Goal: Task Accomplishment & Management: Manage account settings

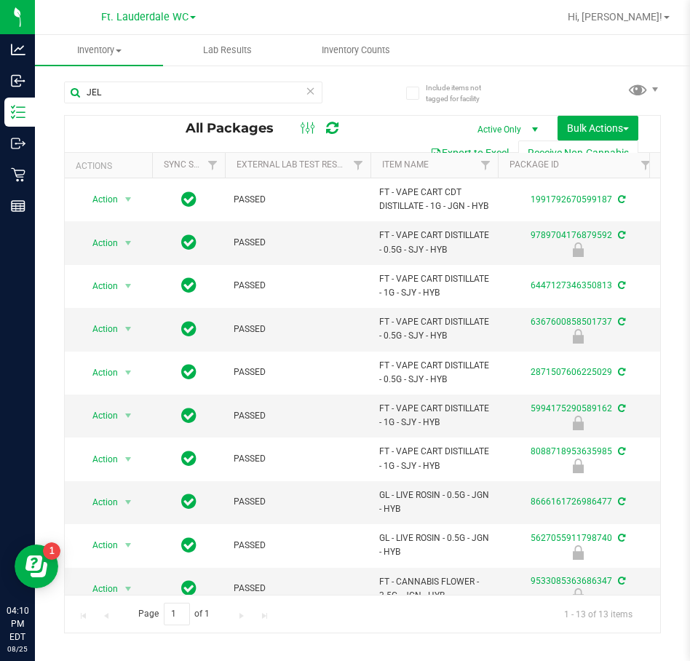
scroll to position [167, 0]
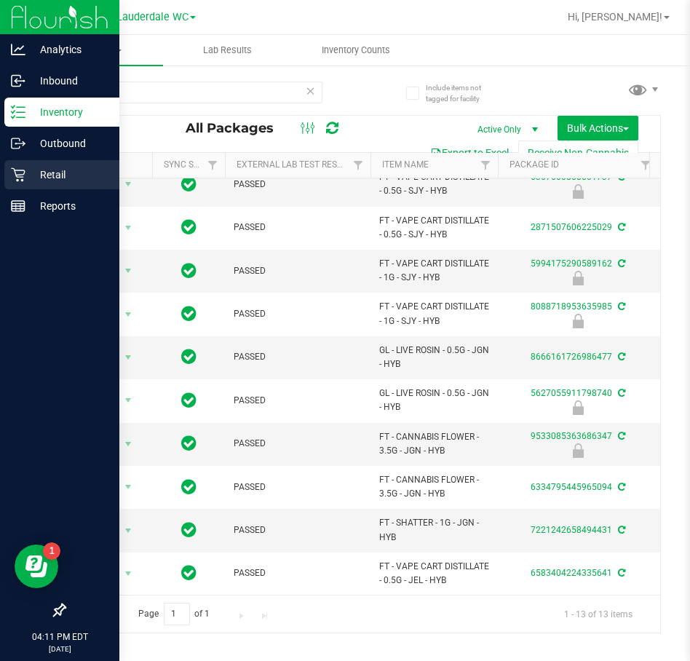
type input "JEL"
click at [25, 182] on div "Retail" at bounding box center [61, 174] width 115 height 29
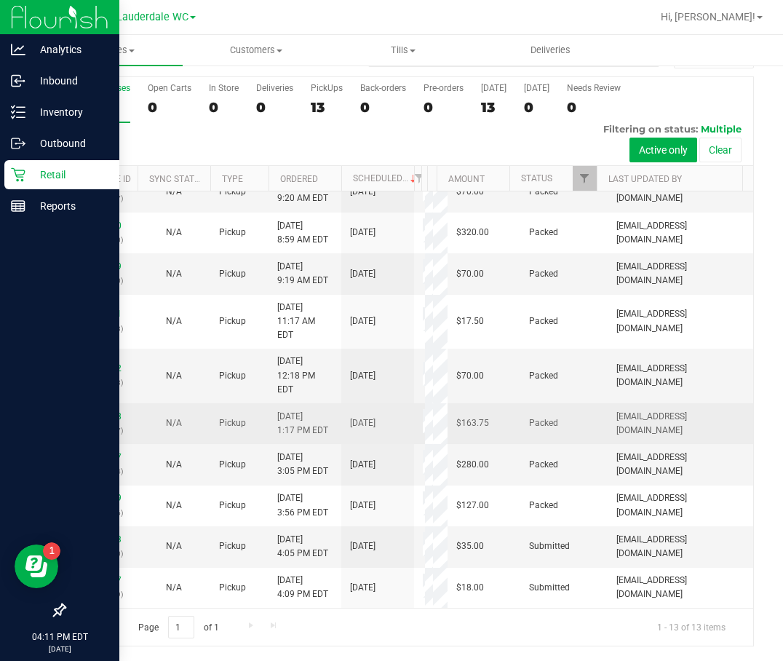
scroll to position [316, 0]
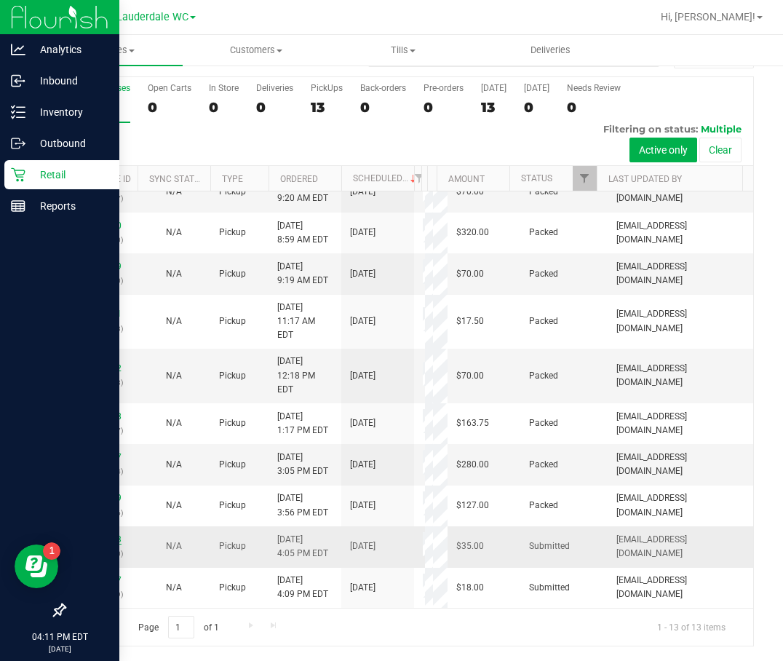
click at [91, 543] on link "11845393" at bounding box center [101, 539] width 41 height 10
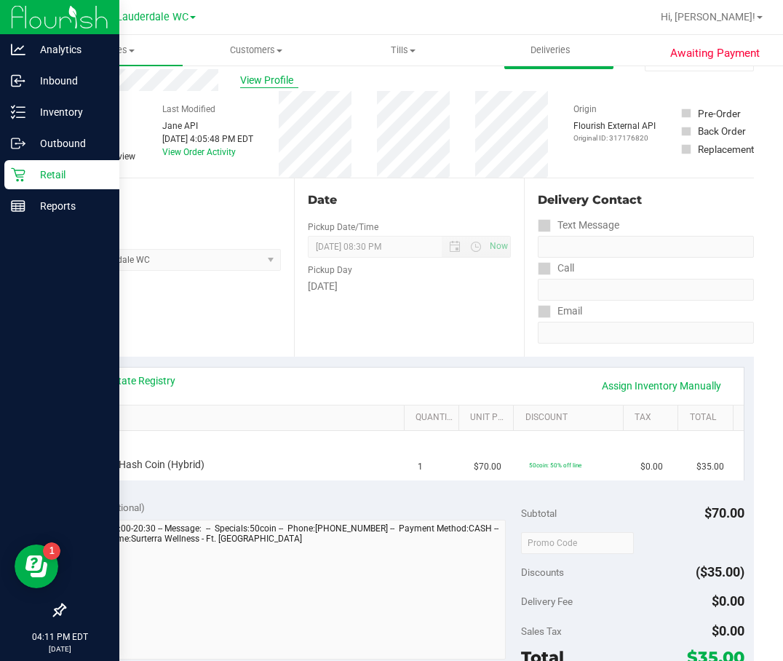
click at [279, 84] on span "View Profile" at bounding box center [269, 80] width 58 height 15
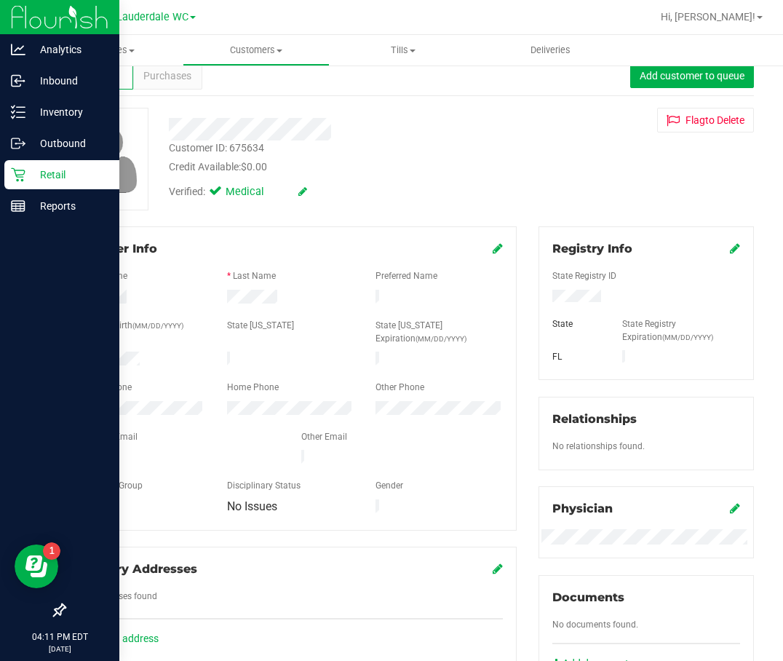
click at [176, 89] on div "Profile Purchases Add customer to queue" at bounding box center [409, 76] width 690 height 40
click at [181, 77] on span "Purchases" at bounding box center [167, 75] width 48 height 15
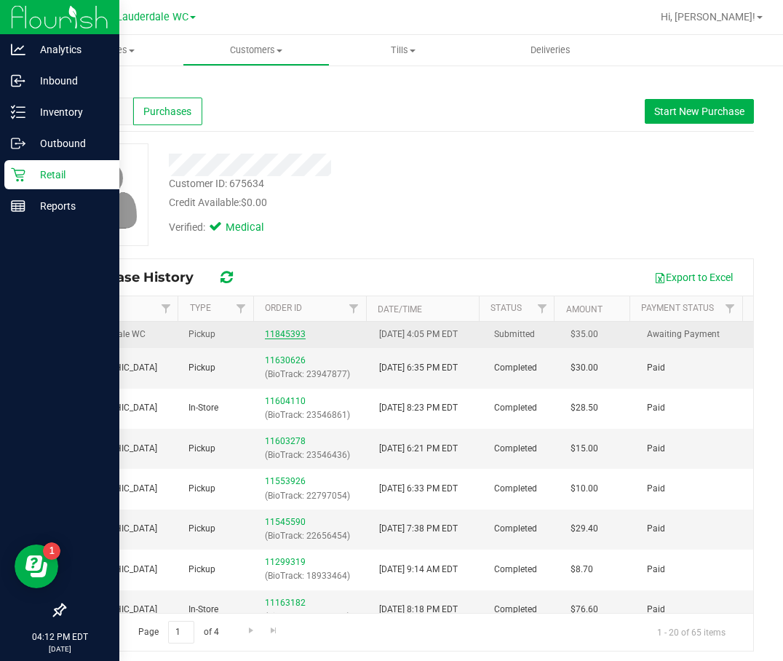
click at [271, 339] on link "11845393" at bounding box center [285, 334] width 41 height 10
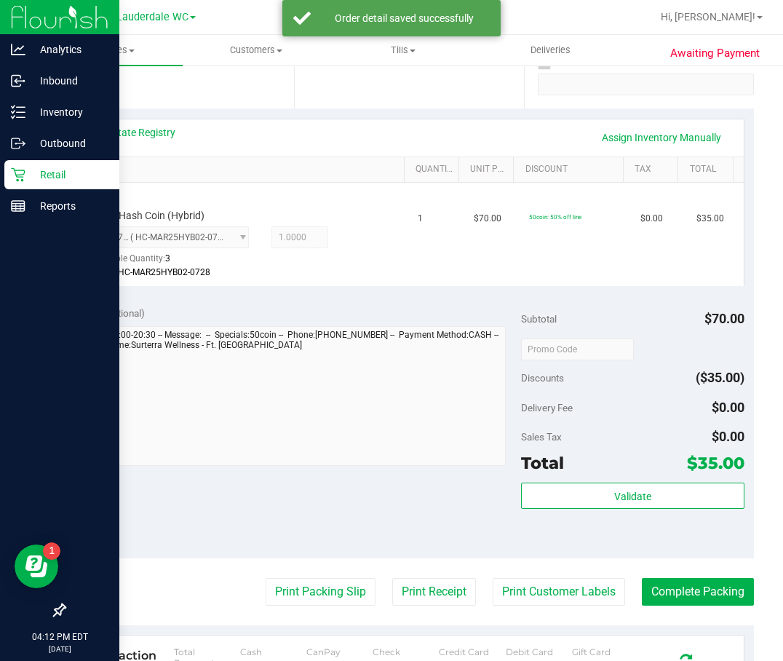
scroll to position [291, 0]
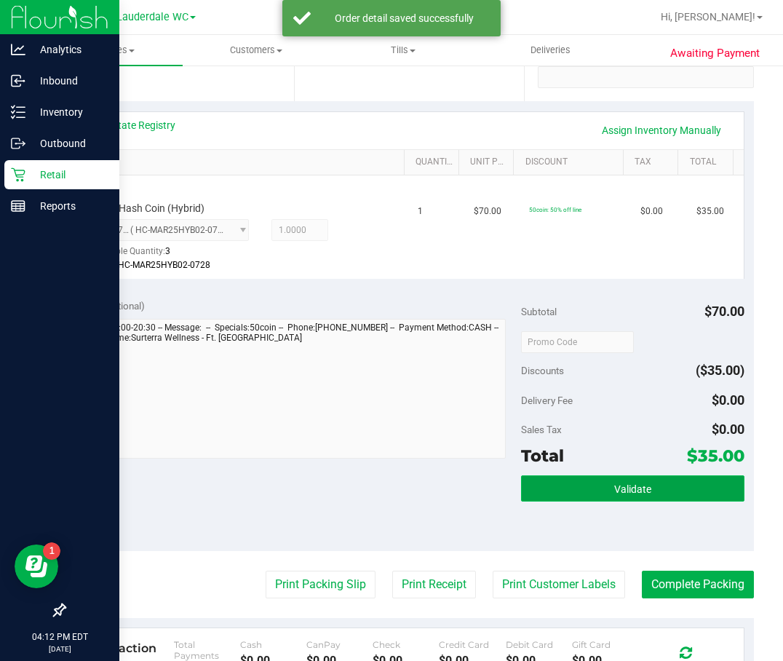
click at [614, 488] on span "Validate" at bounding box center [632, 489] width 37 height 12
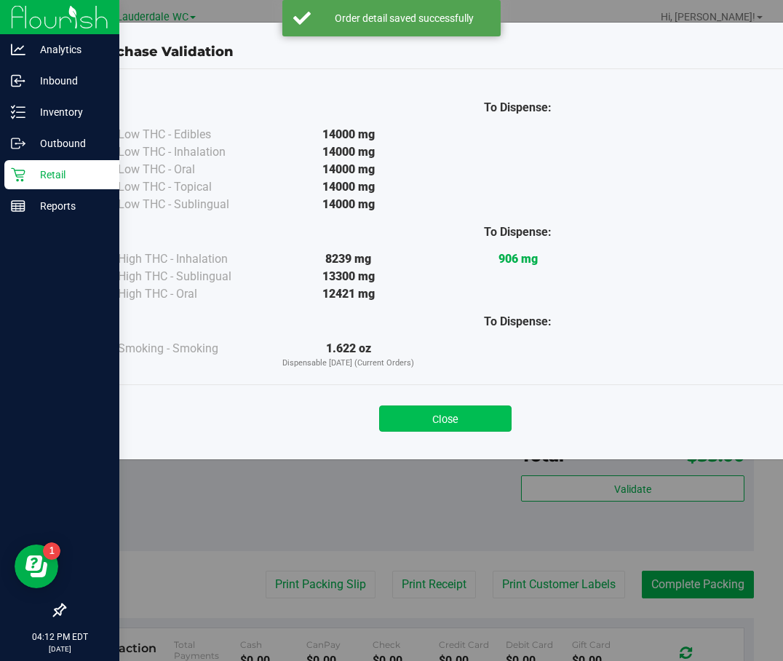
click at [437, 411] on button "Close" at bounding box center [445, 418] width 132 height 26
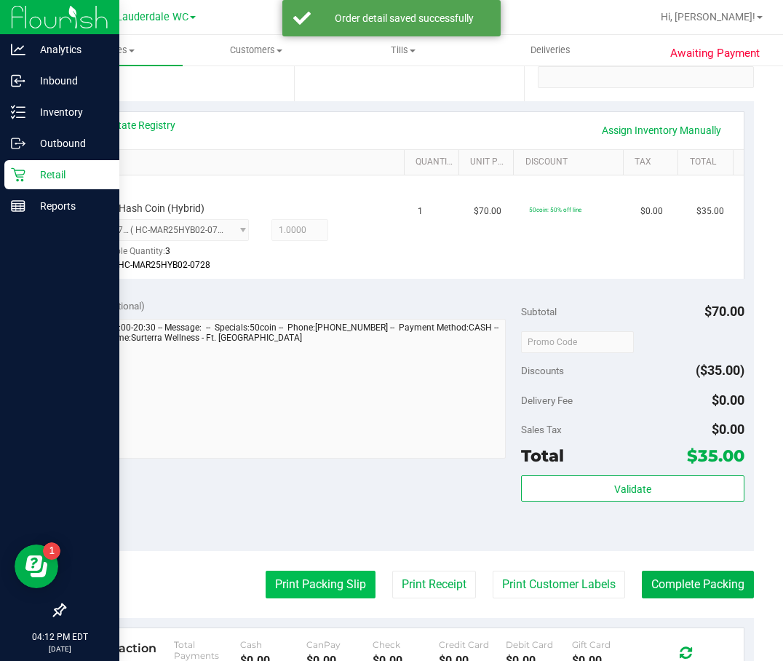
click at [284, 594] on button "Print Packing Slip" at bounding box center [321, 584] width 110 height 28
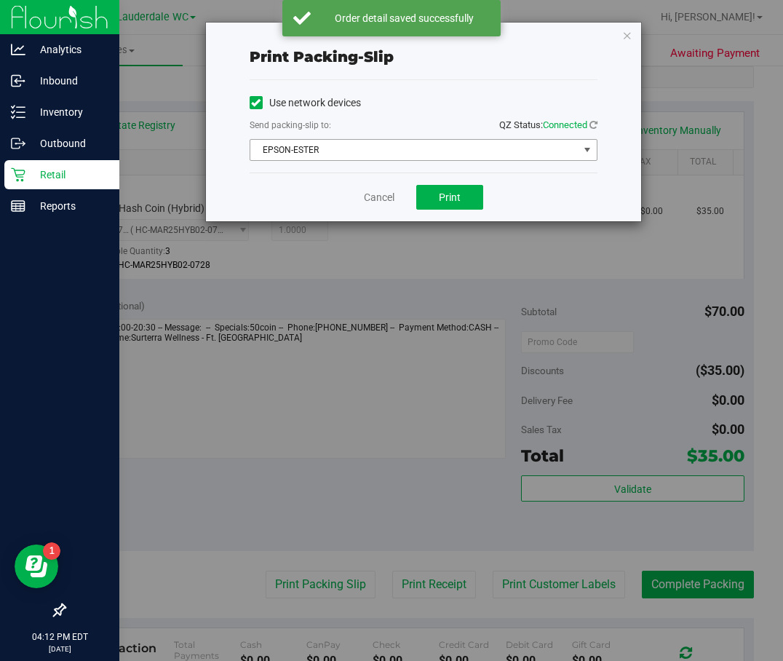
click at [450, 159] on span "EPSON-ESTER" at bounding box center [414, 150] width 328 height 20
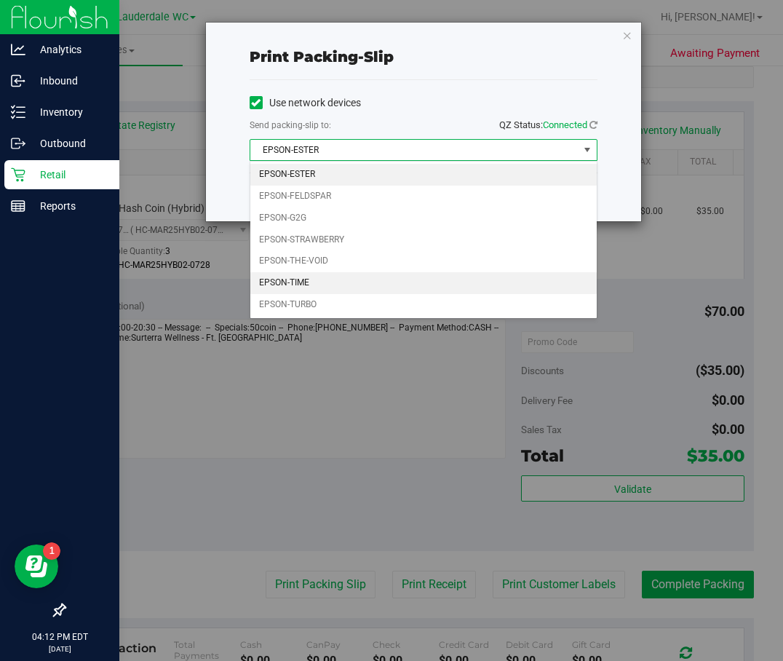
click at [335, 274] on li "EPSON-TIME" at bounding box center [423, 283] width 346 height 22
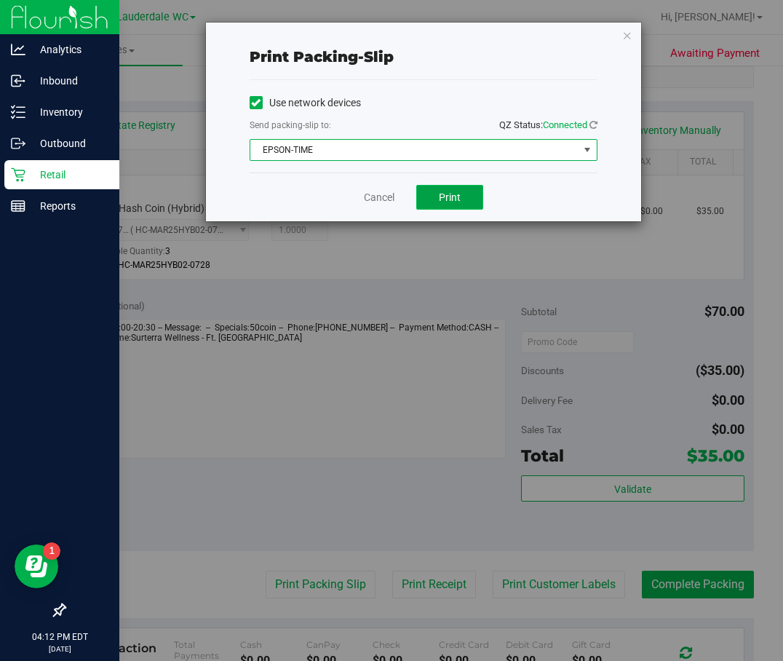
click at [441, 202] on span "Print" at bounding box center [450, 197] width 22 height 12
click at [383, 204] on link "Cancel" at bounding box center [379, 197] width 31 height 15
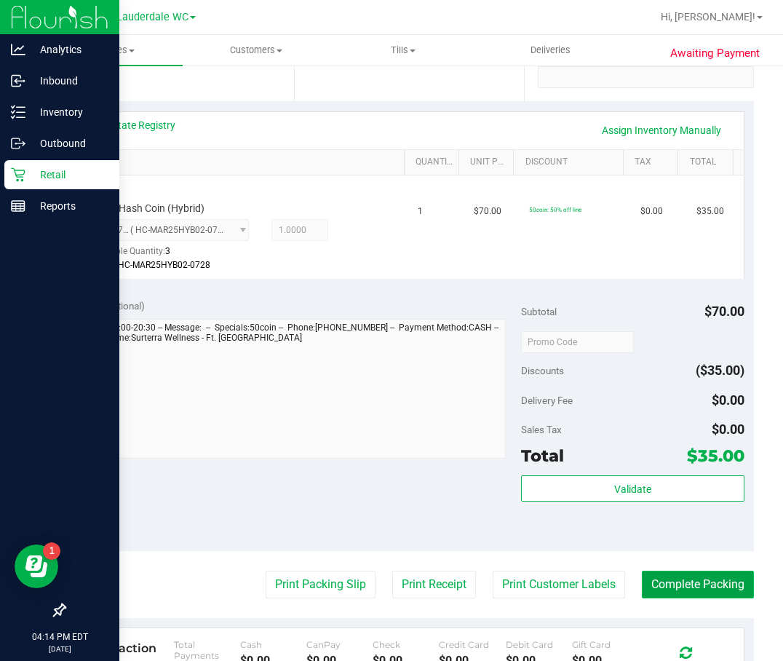
click at [689, 586] on button "Complete Packing" at bounding box center [698, 584] width 112 height 28
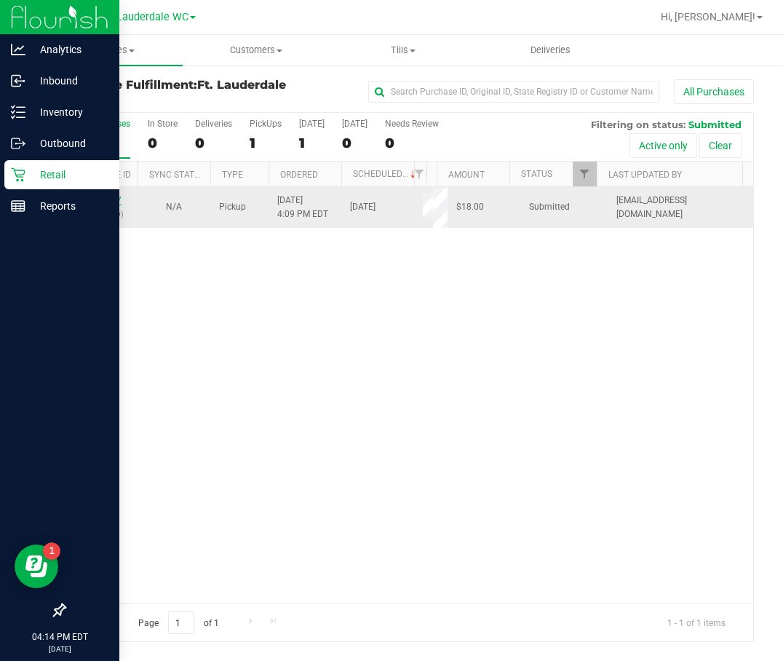
click at [110, 198] on link "11845427" at bounding box center [101, 200] width 41 height 10
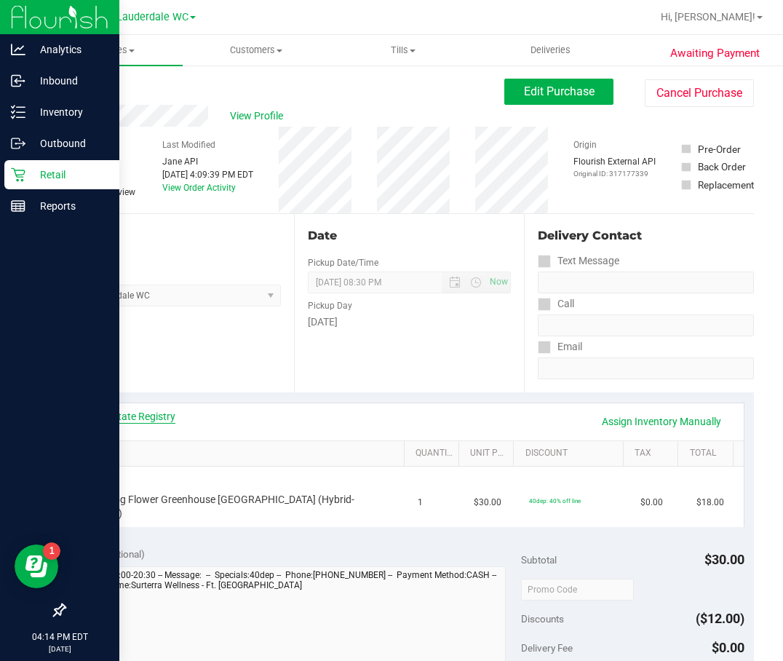
click at [151, 418] on link "View State Registry" at bounding box center [131, 416] width 87 height 15
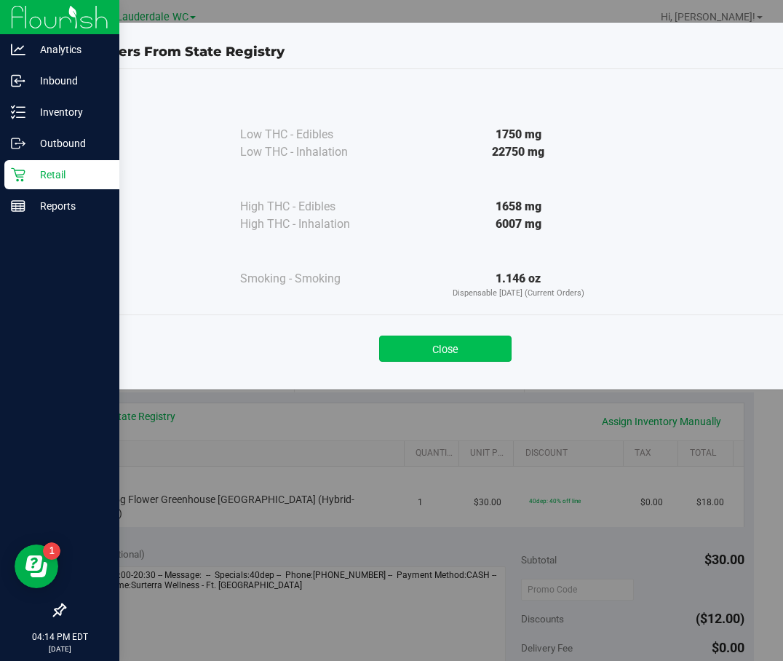
click at [447, 350] on button "Close" at bounding box center [445, 348] width 132 height 26
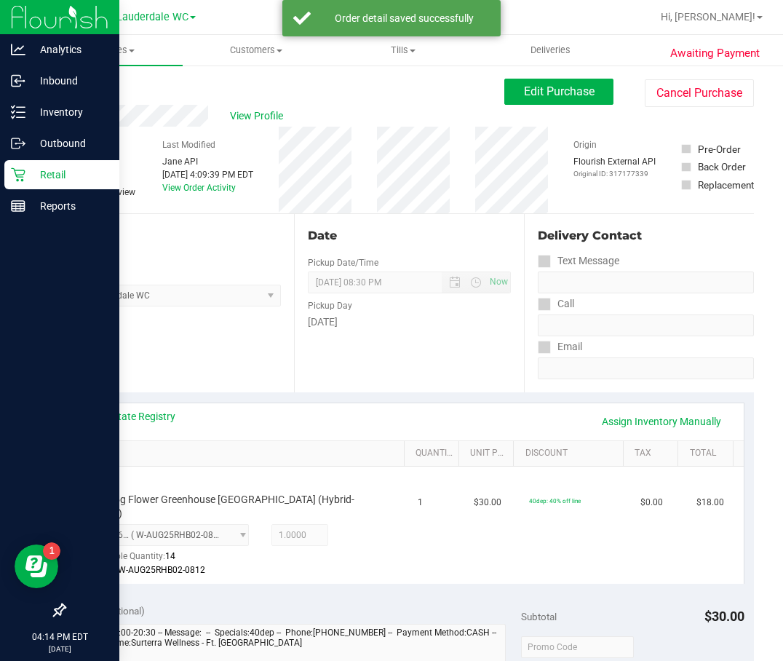
scroll to position [291, 0]
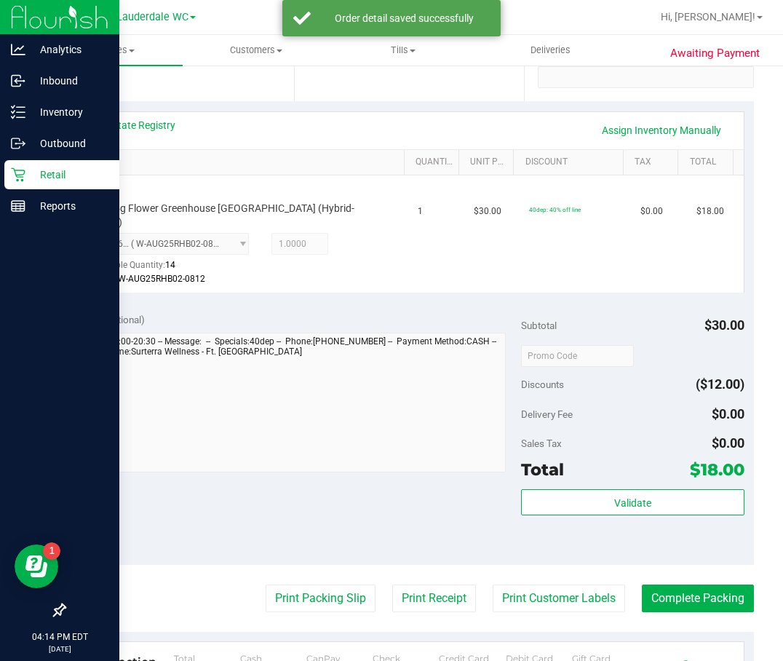
click at [534, 505] on div "Validate" at bounding box center [632, 521] width 223 height 65
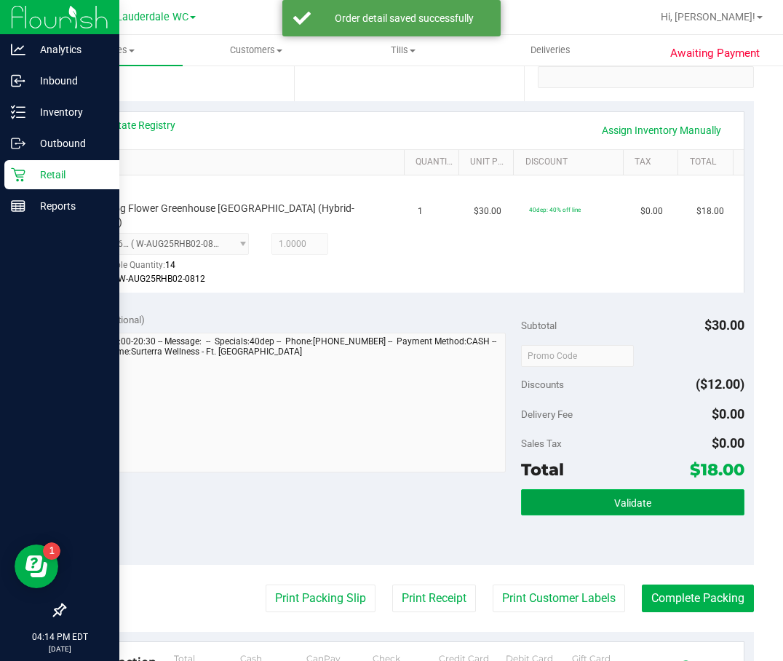
click at [542, 494] on button "Validate" at bounding box center [632, 502] width 223 height 26
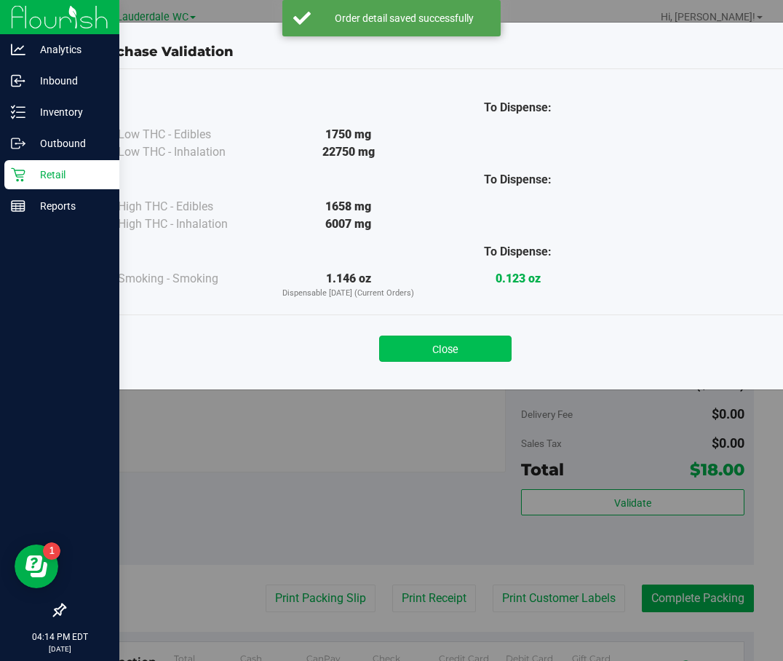
click at [439, 360] on button "Close" at bounding box center [445, 348] width 132 height 26
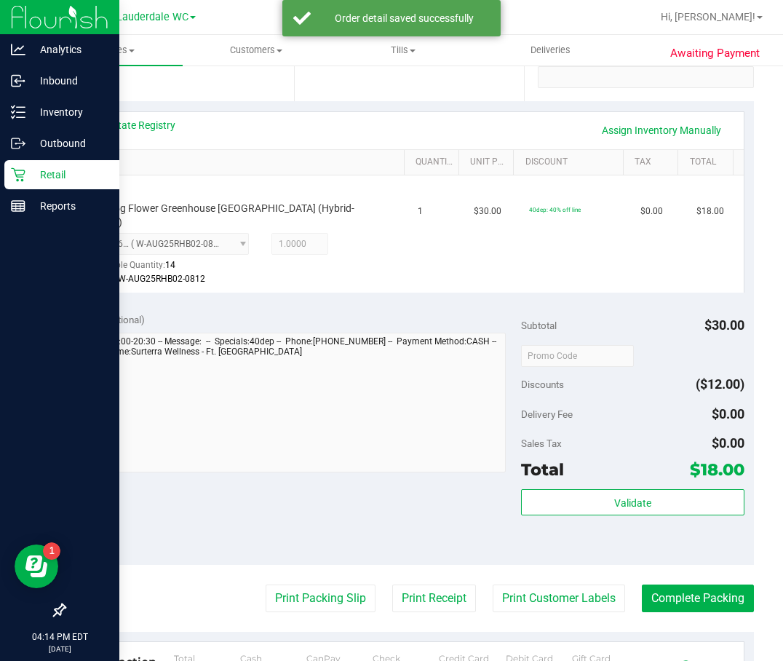
click at [263, 598] on purchase-details "Back Edit Purchase Cancel Purchase View Profile # 11845427 BioTrack ID: - Submi…" at bounding box center [409, 365] width 690 height 1155
click at [267, 591] on button "Print Packing Slip" at bounding box center [321, 598] width 110 height 28
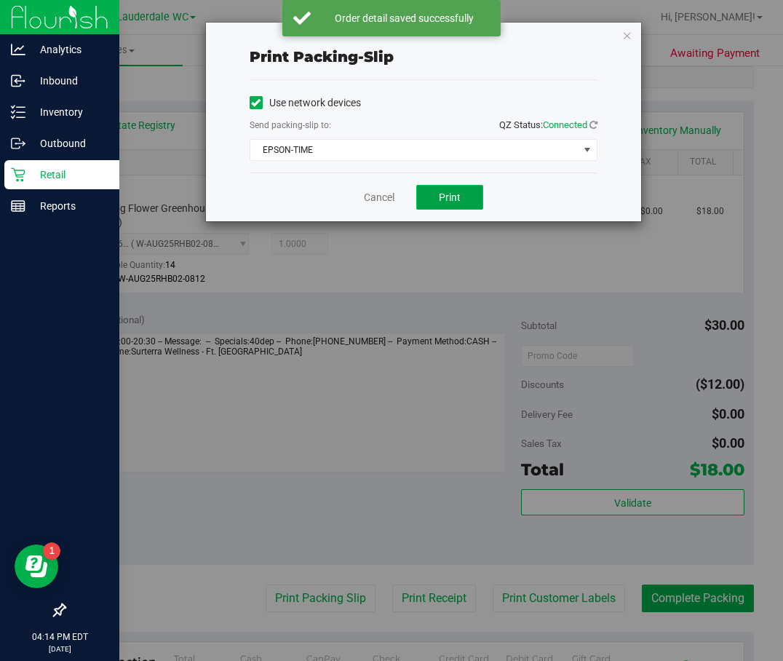
click at [428, 199] on button "Print" at bounding box center [449, 197] width 67 height 25
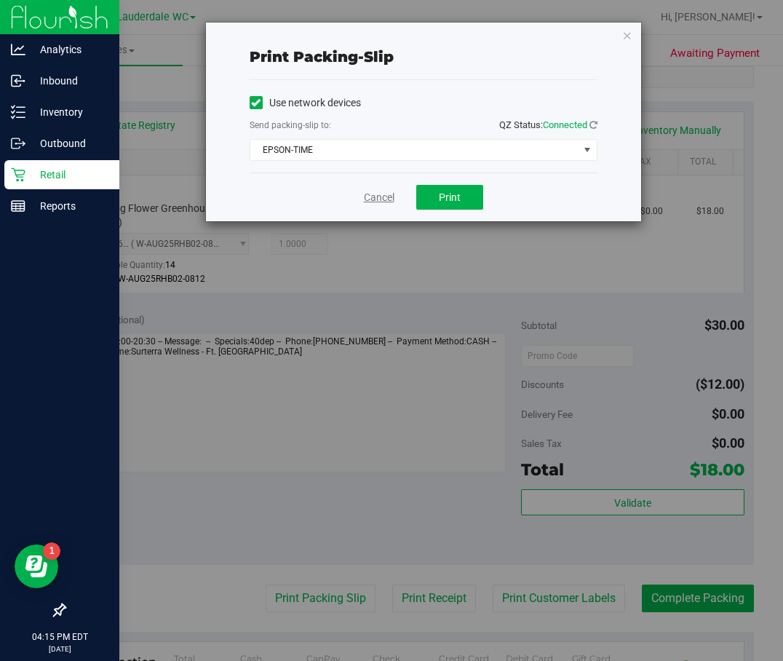
click at [367, 192] on link "Cancel" at bounding box center [379, 197] width 31 height 15
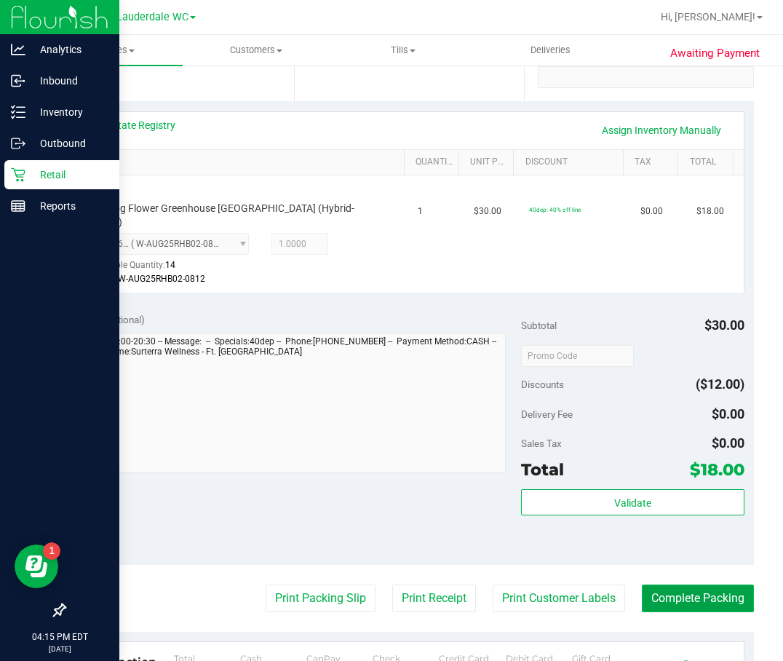
click at [665, 584] on button "Complete Packing" at bounding box center [698, 598] width 112 height 28
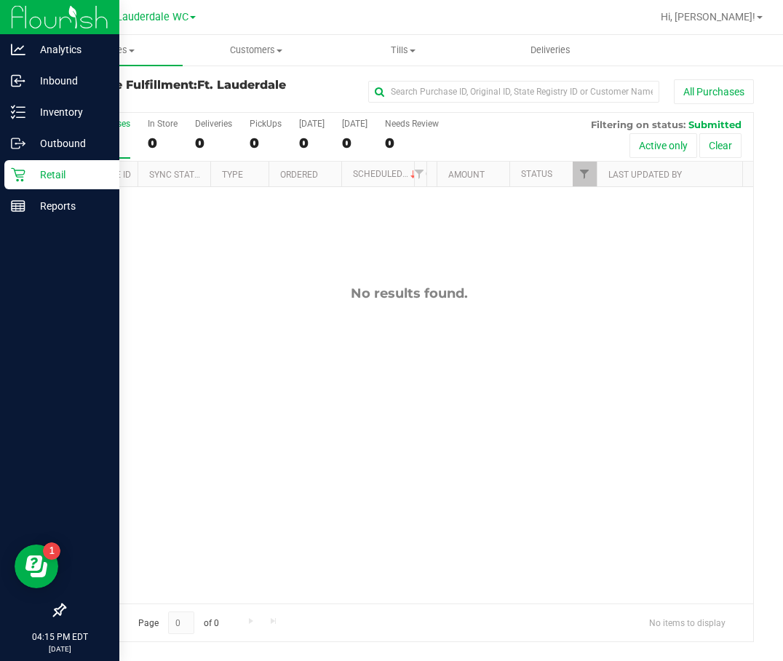
click at [25, 182] on div "Retail" at bounding box center [61, 174] width 115 height 29
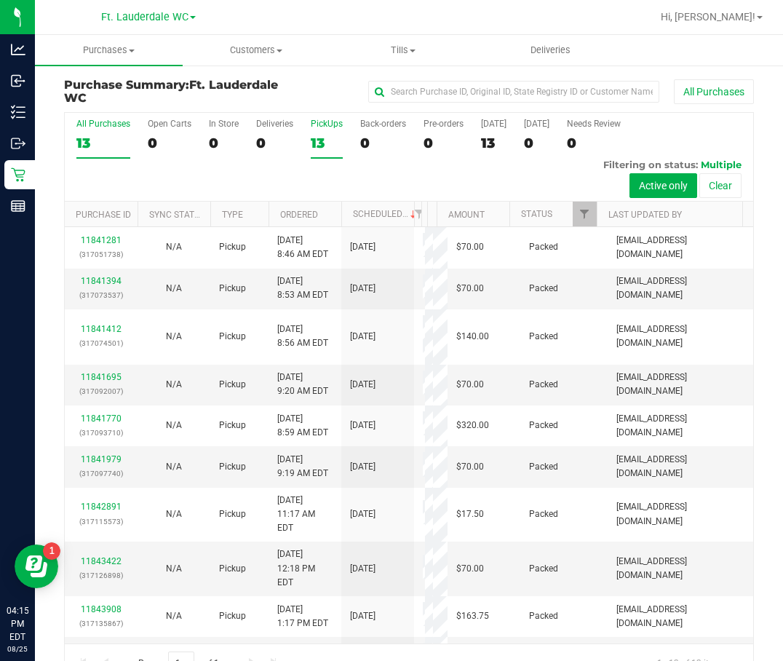
click at [324, 142] on div "13" at bounding box center [327, 143] width 32 height 17
click at [0, 0] on input "PickUps 13" at bounding box center [0, 0] width 0 height 0
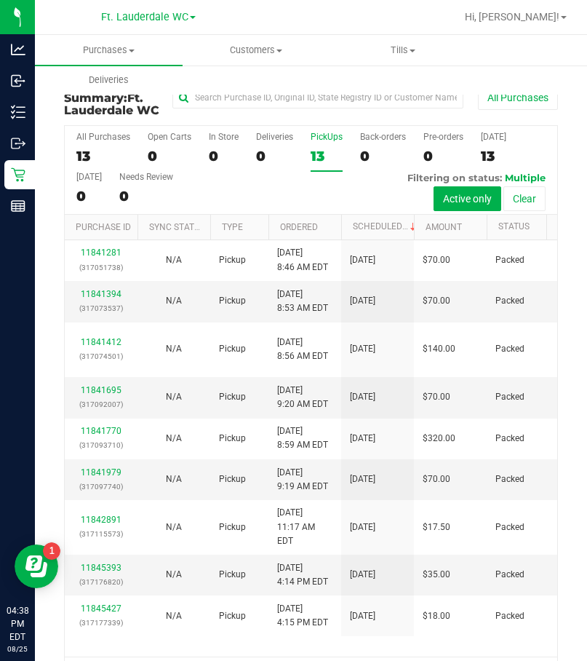
click at [325, 148] on div "13" at bounding box center [327, 156] width 32 height 17
click at [0, 0] on input "PickUps 13" at bounding box center [0, 0] width 0 height 0
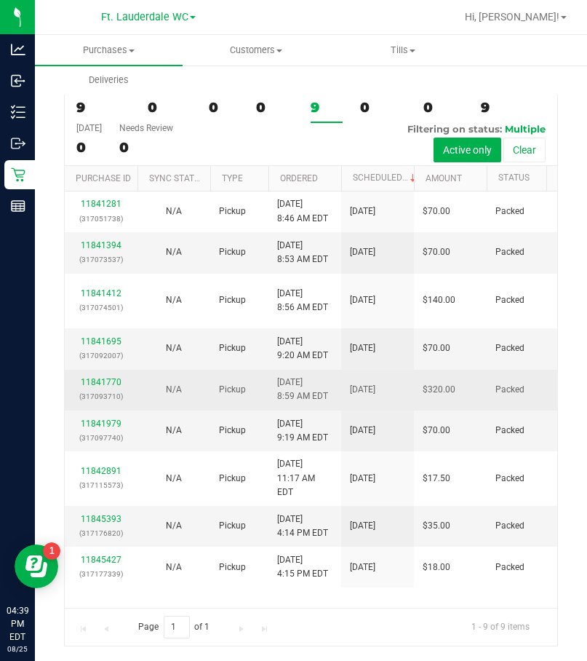
scroll to position [111, 0]
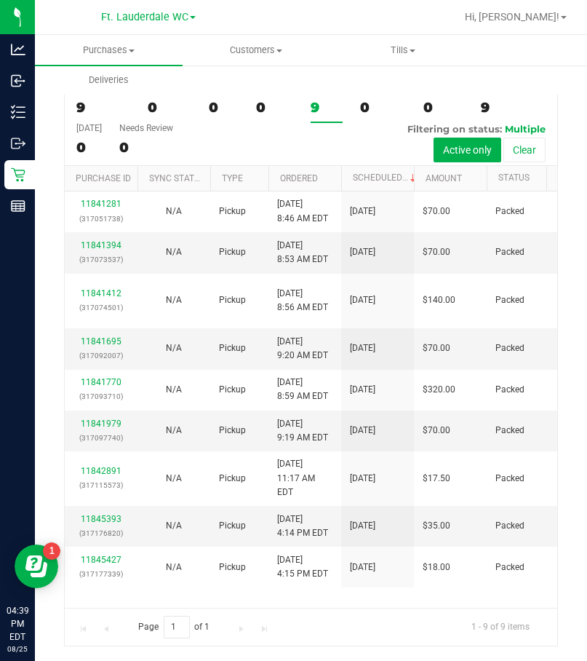
click at [319, 110] on div "9" at bounding box center [327, 107] width 32 height 17
click at [0, 0] on input "PickUps 9" at bounding box center [0, 0] width 0 height 0
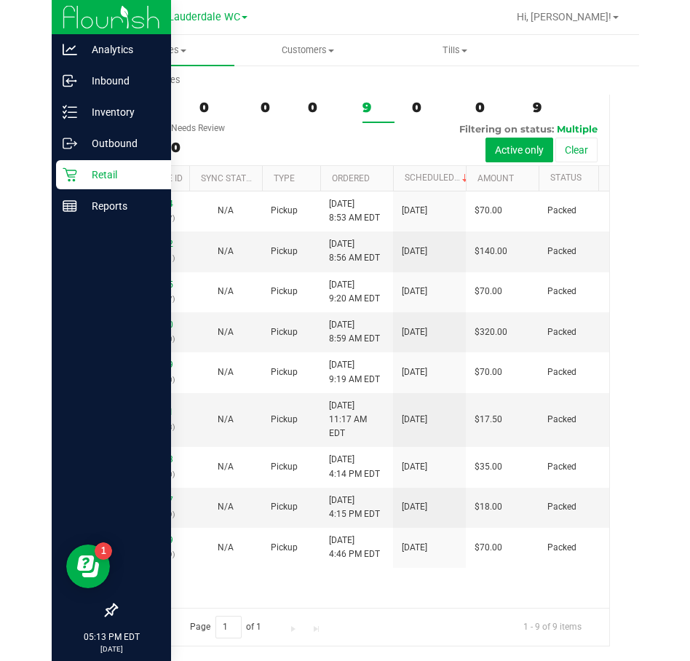
scroll to position [0, 0]
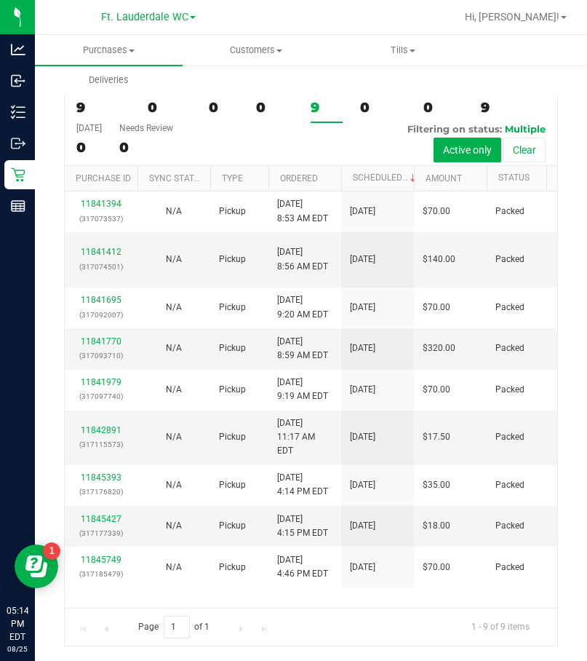
click at [311, 107] on div "9" at bounding box center [327, 107] width 32 height 17
click at [0, 0] on input "PickUps 9" at bounding box center [0, 0] width 0 height 0
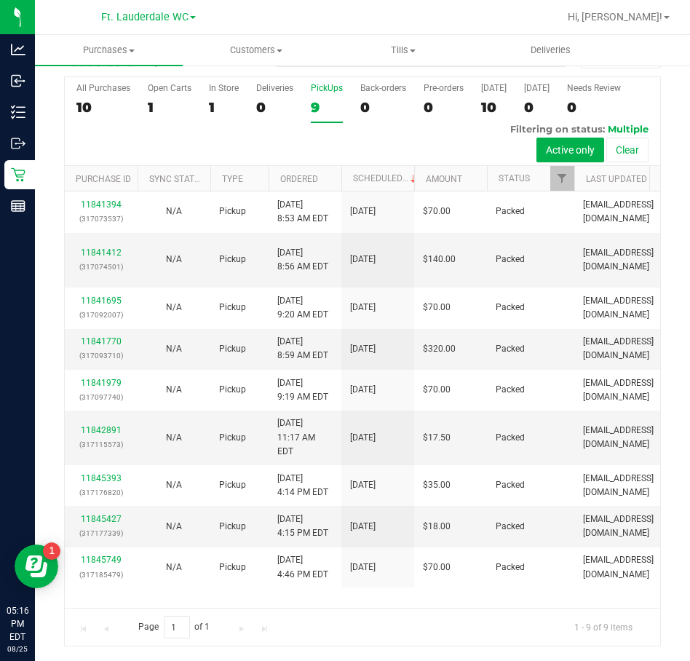
click at [330, 120] on label "PickUps 9" at bounding box center [327, 103] width 32 height 40
click at [0, 0] on input "PickUps 9" at bounding box center [0, 0] width 0 height 0
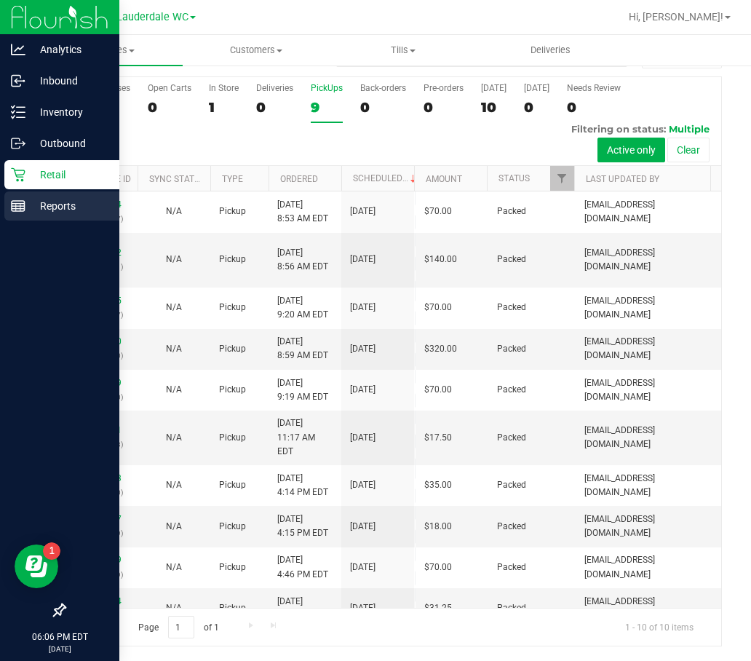
click at [17, 204] on line at bounding box center [18, 204] width 13 height 0
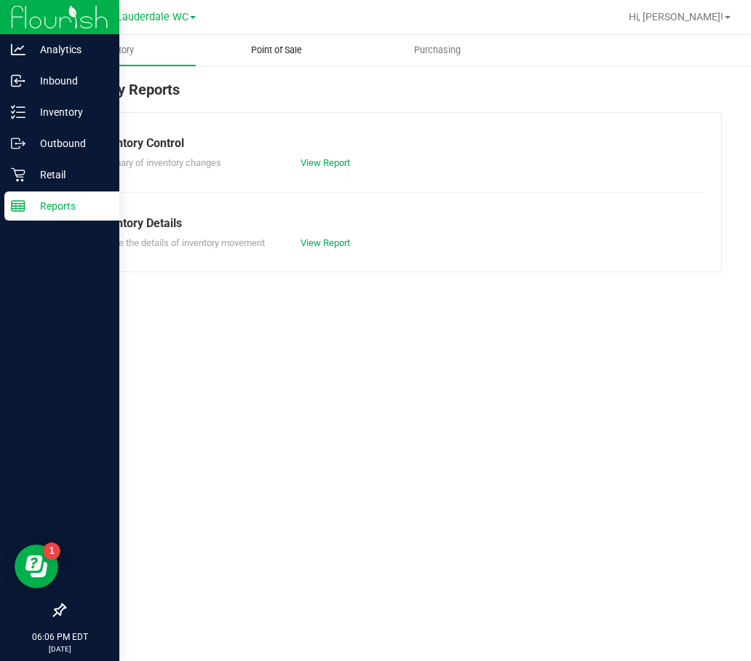
click at [322, 55] on uib-tab-heading "Point of Sale" at bounding box center [275, 50] width 159 height 29
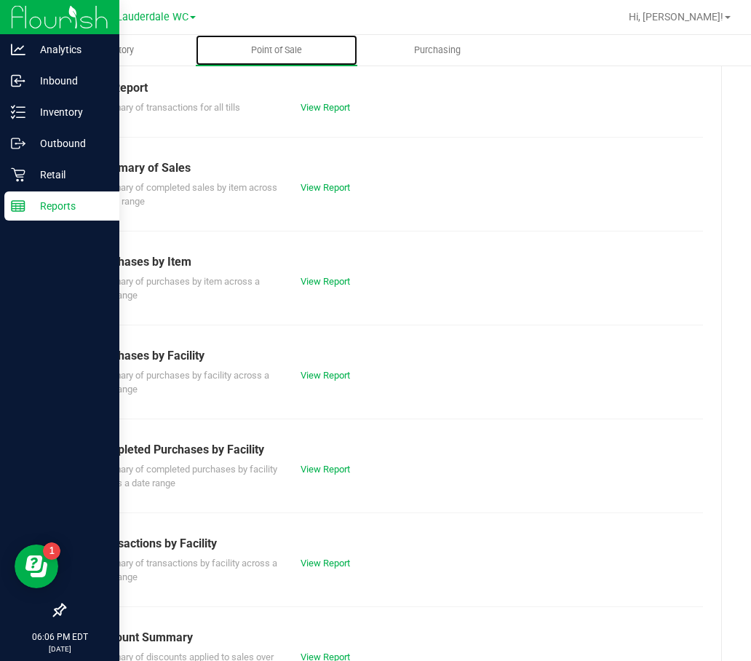
scroll to position [146, 0]
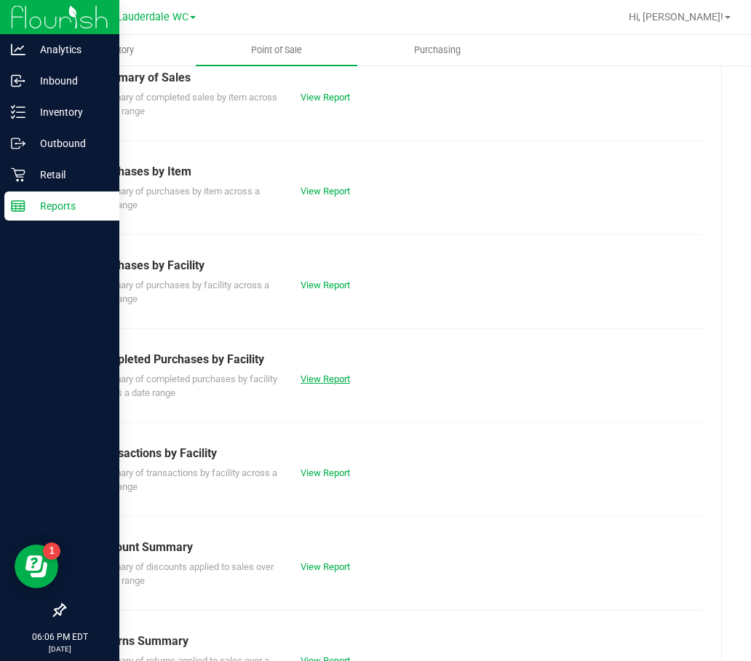
click at [326, 383] on link "View Report" at bounding box center [324, 378] width 49 height 11
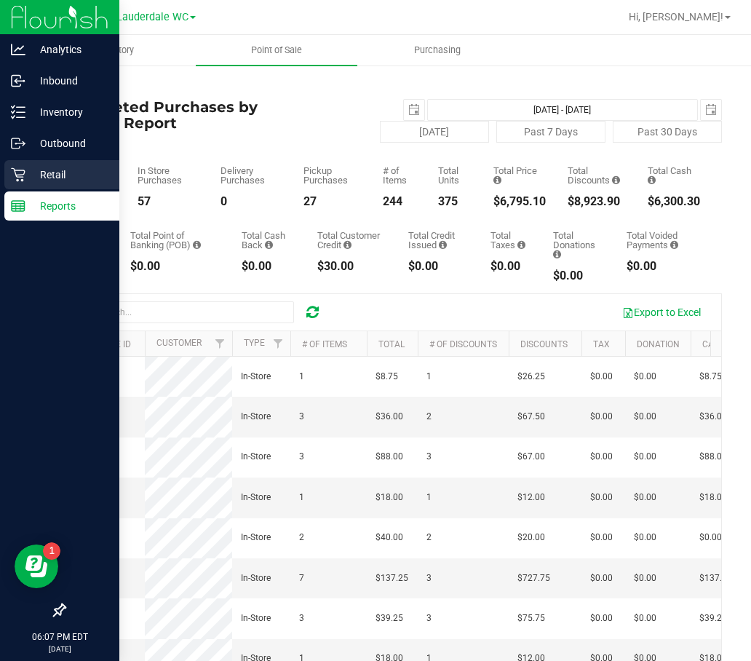
click at [23, 181] on icon at bounding box center [18, 175] width 14 height 14
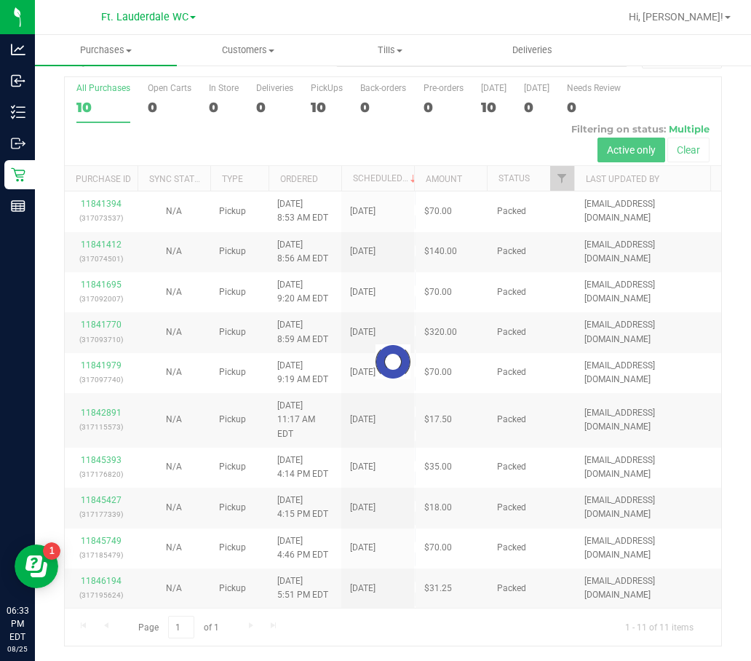
click at [324, 111] on div at bounding box center [393, 361] width 656 height 568
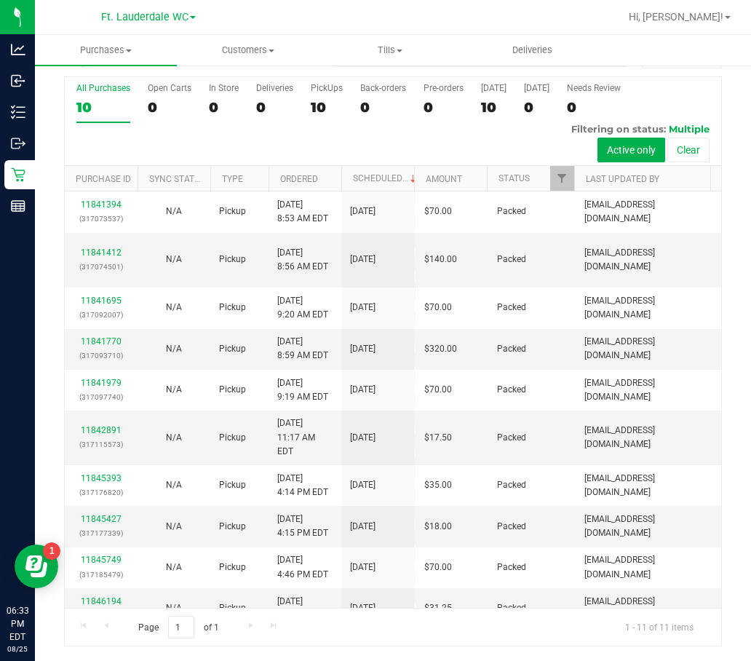
click at [322, 108] on div "10" at bounding box center [327, 107] width 32 height 17
click at [0, 0] on input "PickUps 10" at bounding box center [0, 0] width 0 height 0
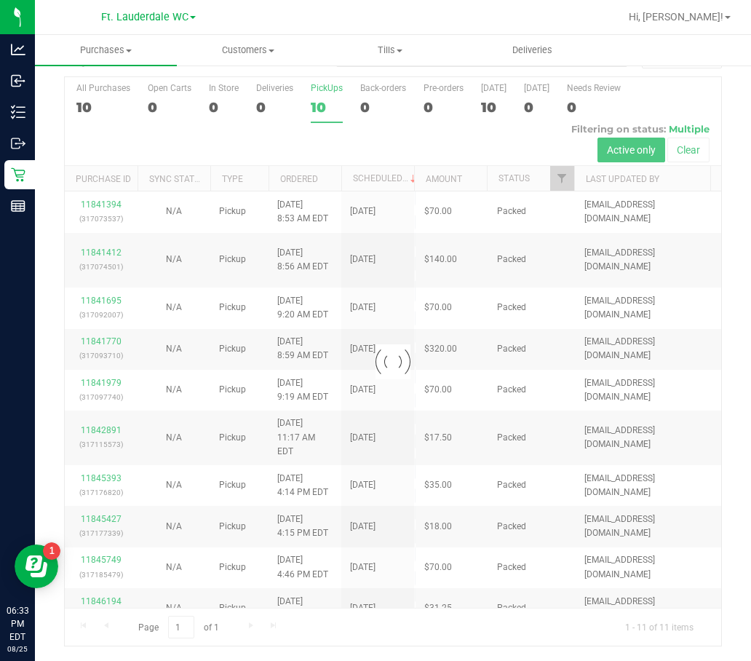
click at [322, 108] on div at bounding box center [393, 361] width 656 height 568
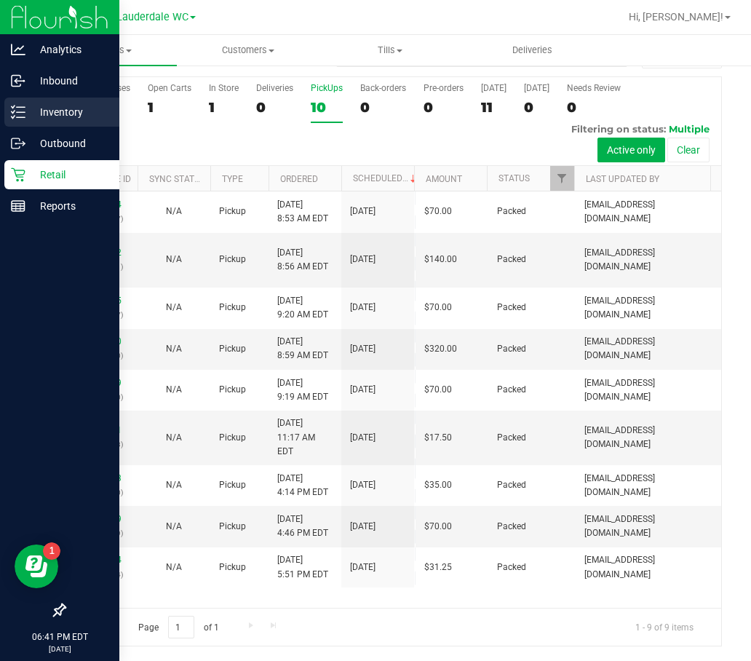
click at [34, 107] on p "Inventory" at bounding box center [68, 111] width 87 height 17
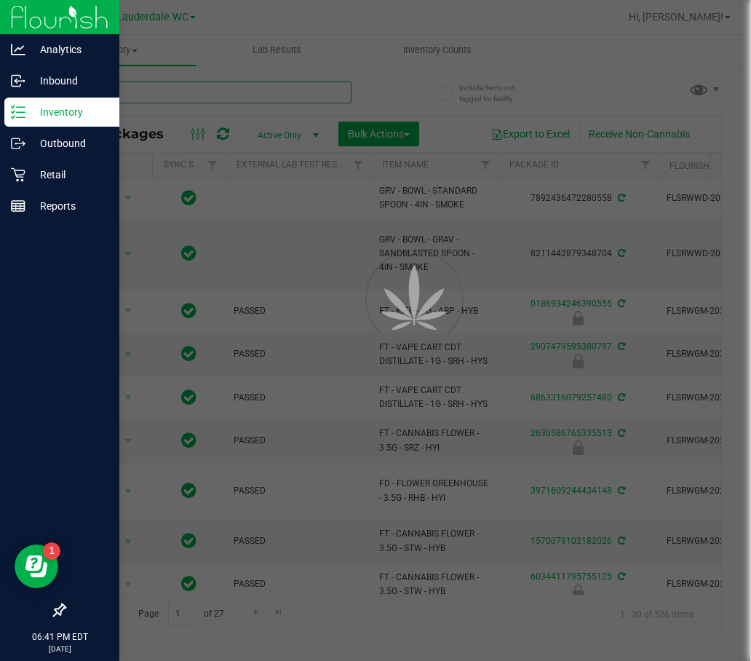
click at [170, 100] on input "text" at bounding box center [207, 92] width 287 height 22
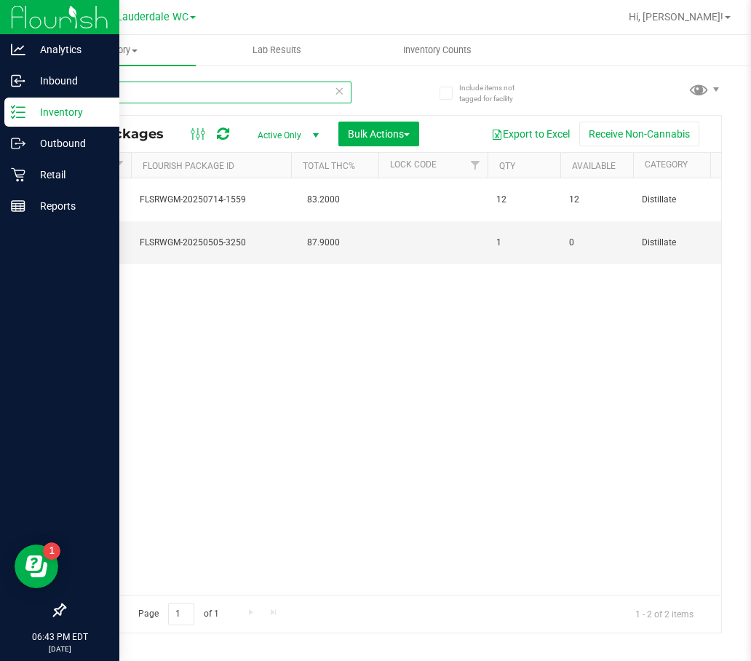
type input "blo"
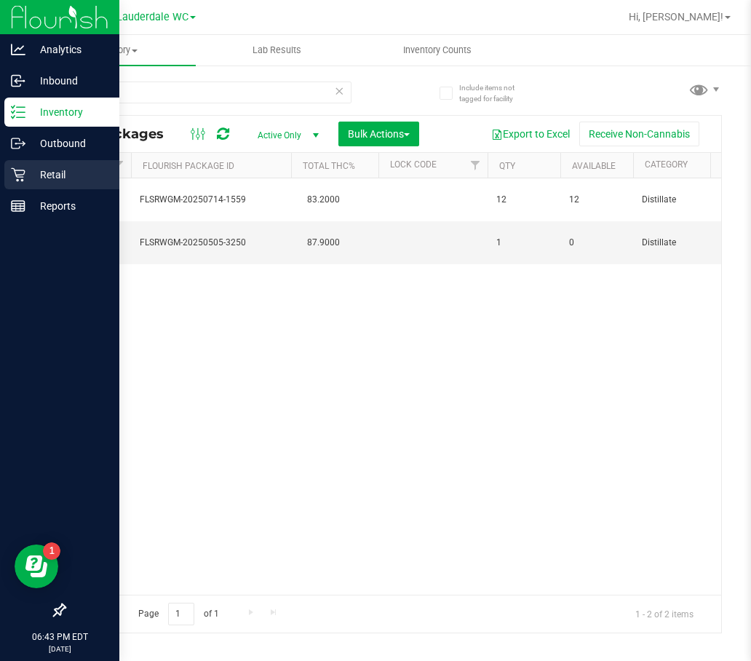
click at [54, 167] on p "Retail" at bounding box center [68, 174] width 87 height 17
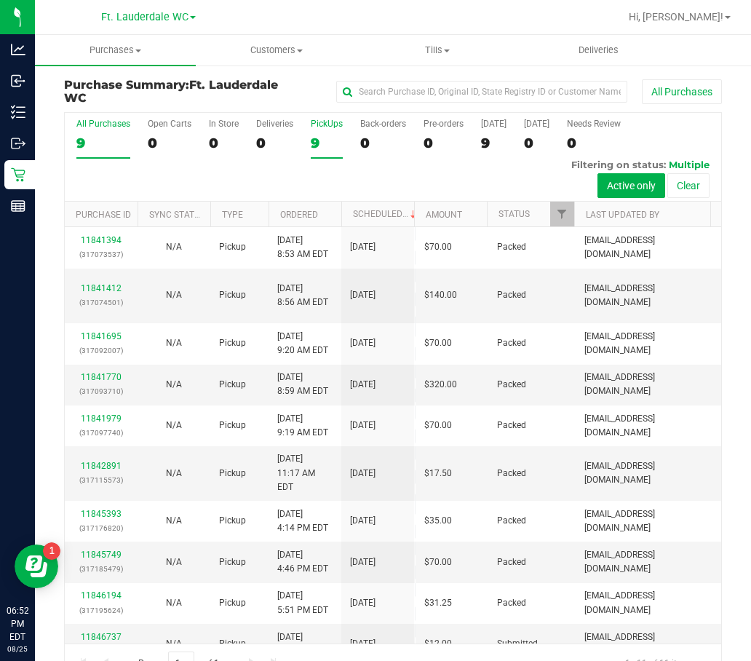
click at [325, 138] on div "9" at bounding box center [327, 143] width 32 height 17
click at [0, 0] on input "PickUps 9" at bounding box center [0, 0] width 0 height 0
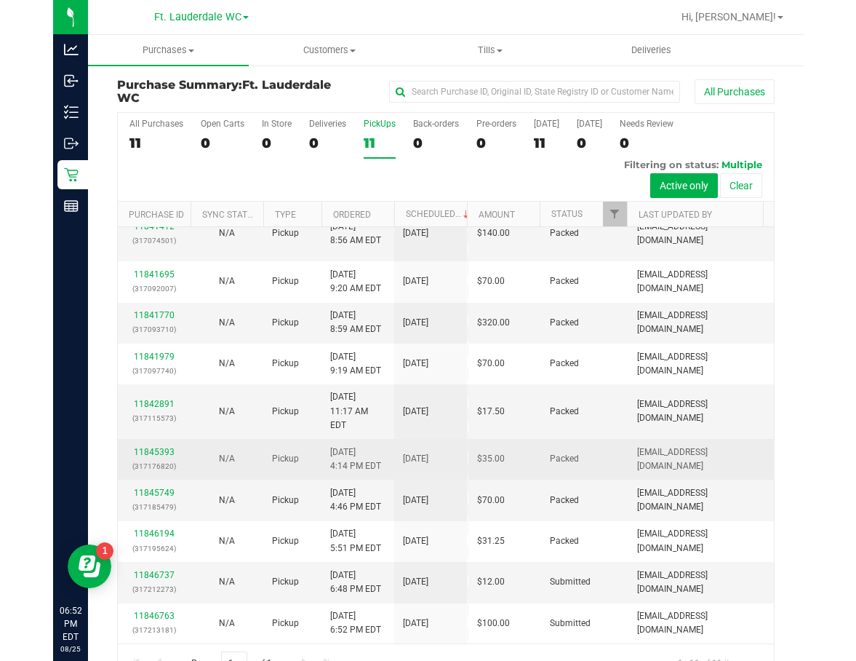
scroll to position [36, 0]
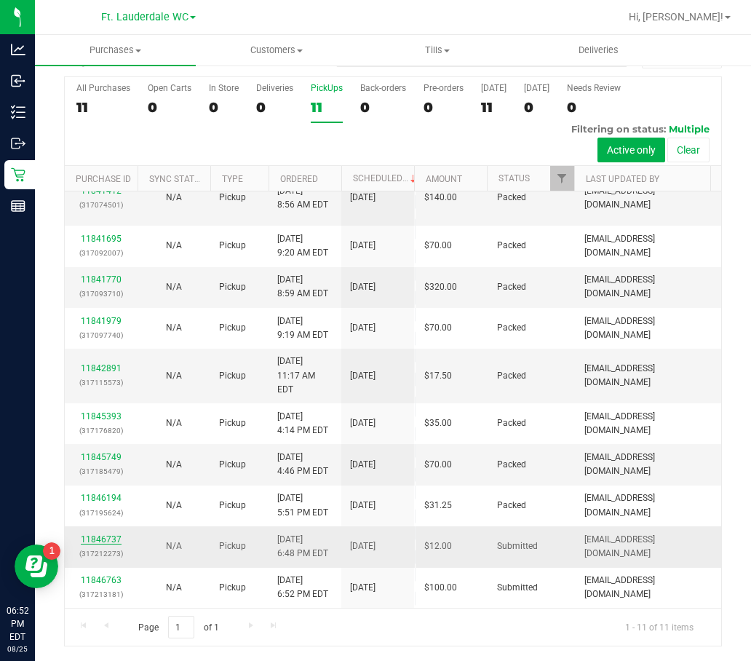
click at [109, 534] on link "11846737" at bounding box center [101, 539] width 41 height 10
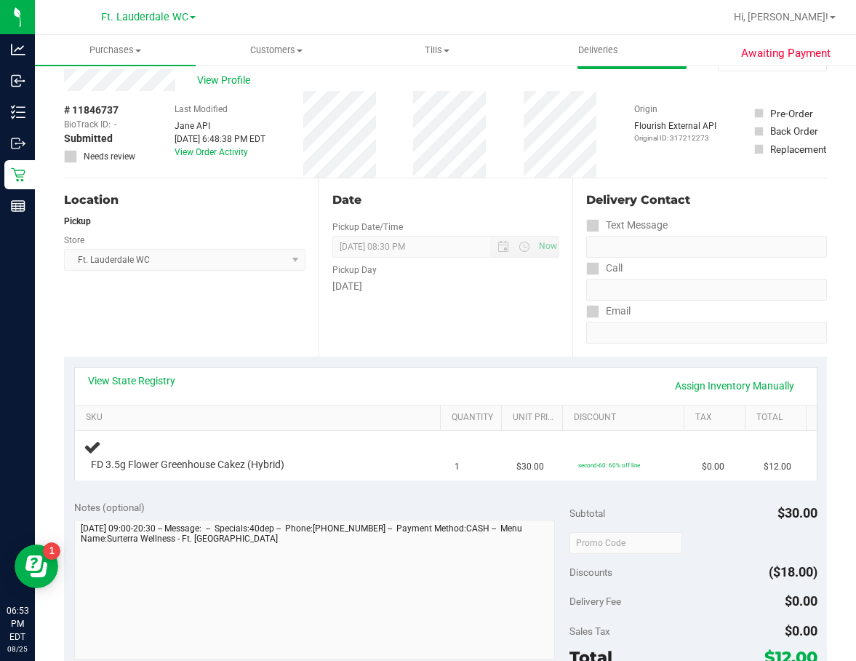
click at [280, 323] on div "Location Pickup Store Ft. Lauderdale WC Select Store [PERSON_NAME][GEOGRAPHIC_D…" at bounding box center [191, 267] width 255 height 178
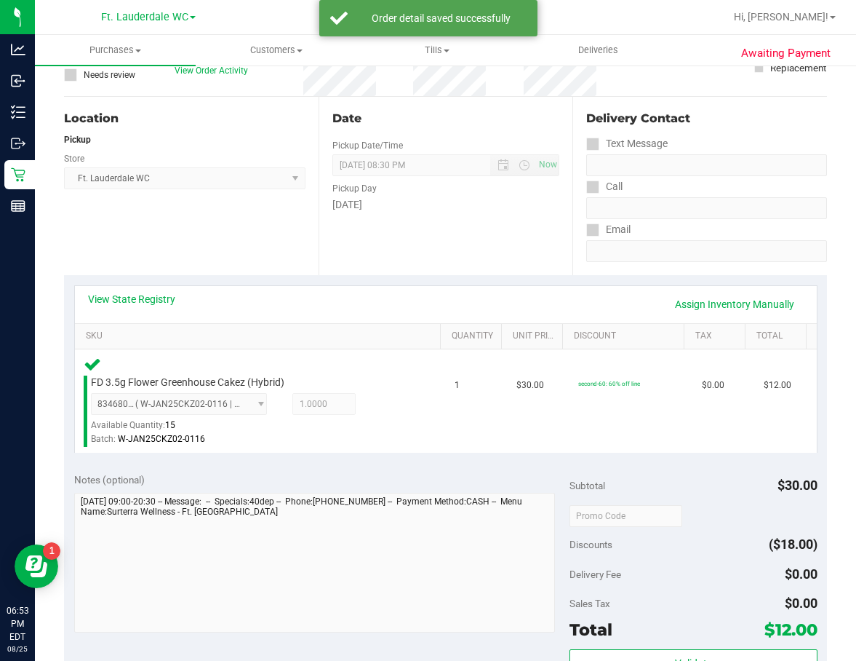
scroll to position [327, 0]
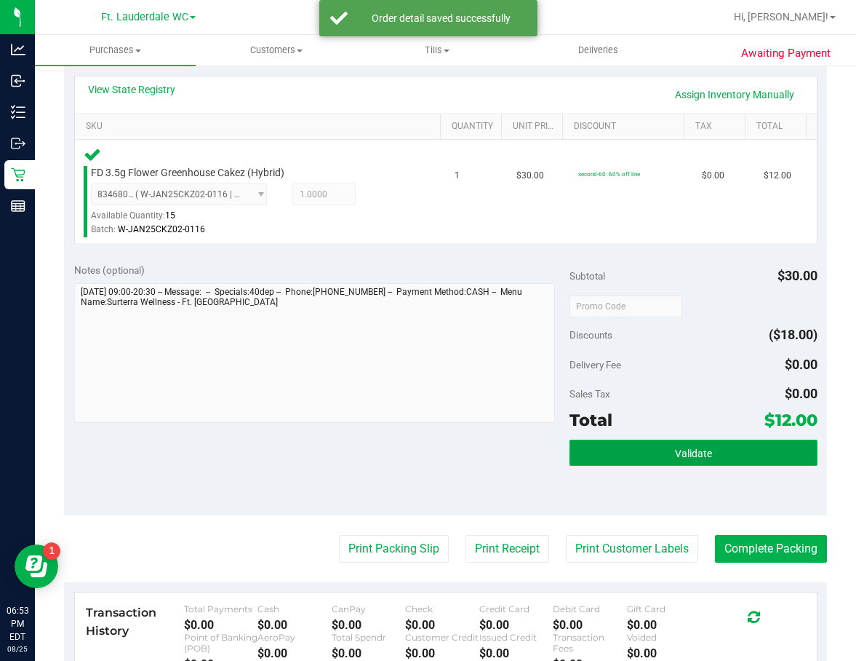
click at [581, 464] on button "Validate" at bounding box center [694, 452] width 248 height 26
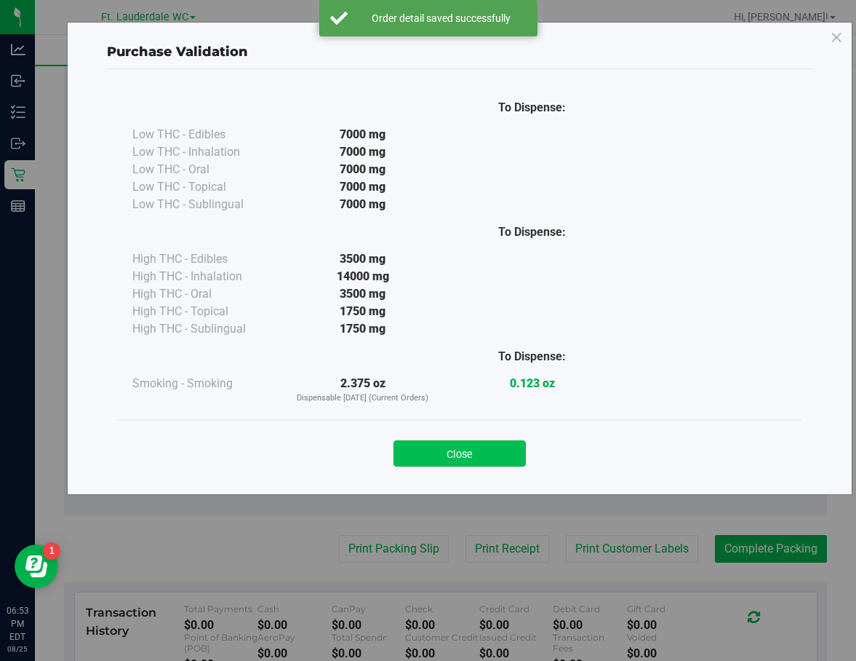
click at [449, 466] on button "Close" at bounding box center [460, 453] width 132 height 26
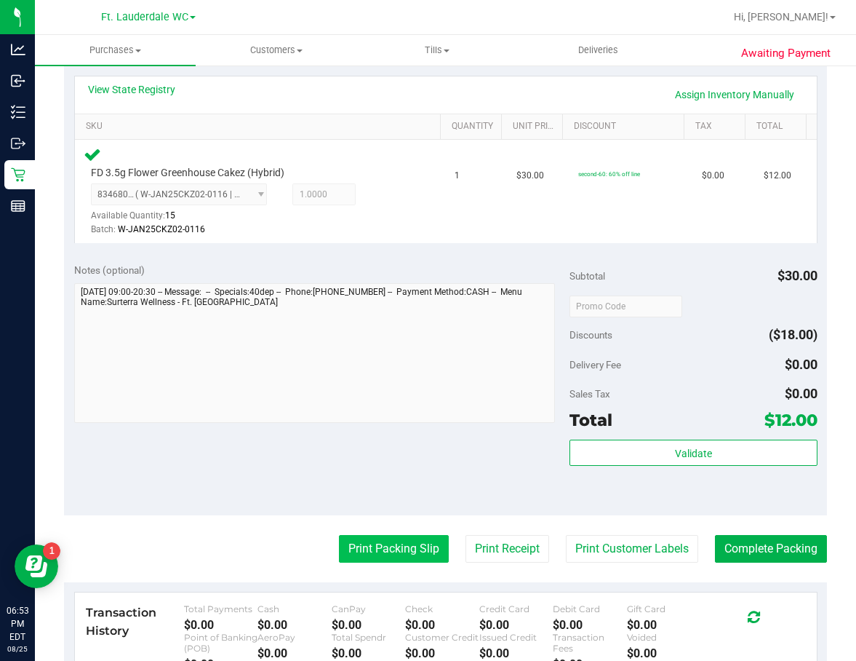
click at [387, 546] on button "Print Packing Slip" at bounding box center [394, 549] width 110 height 28
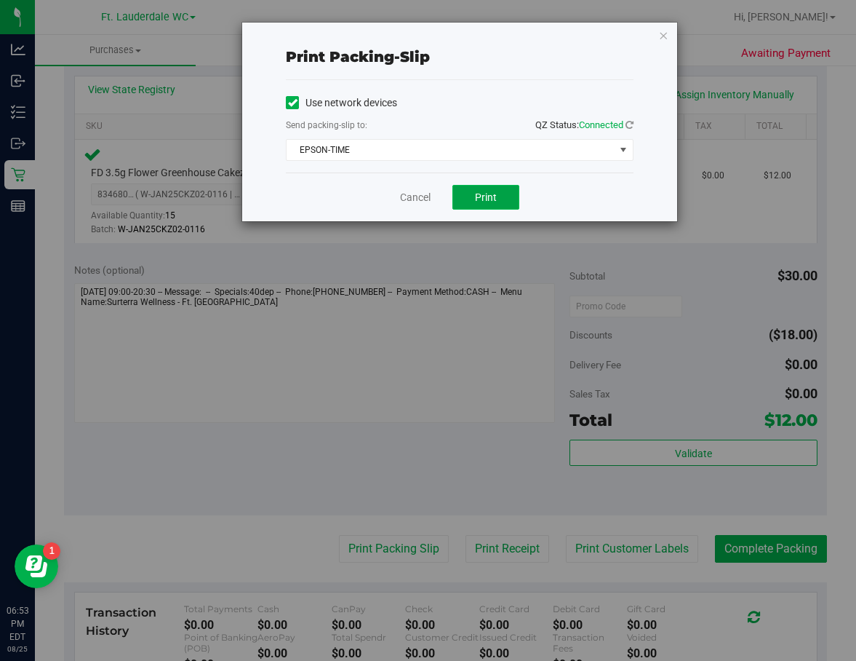
click at [497, 202] on button "Print" at bounding box center [486, 197] width 67 height 25
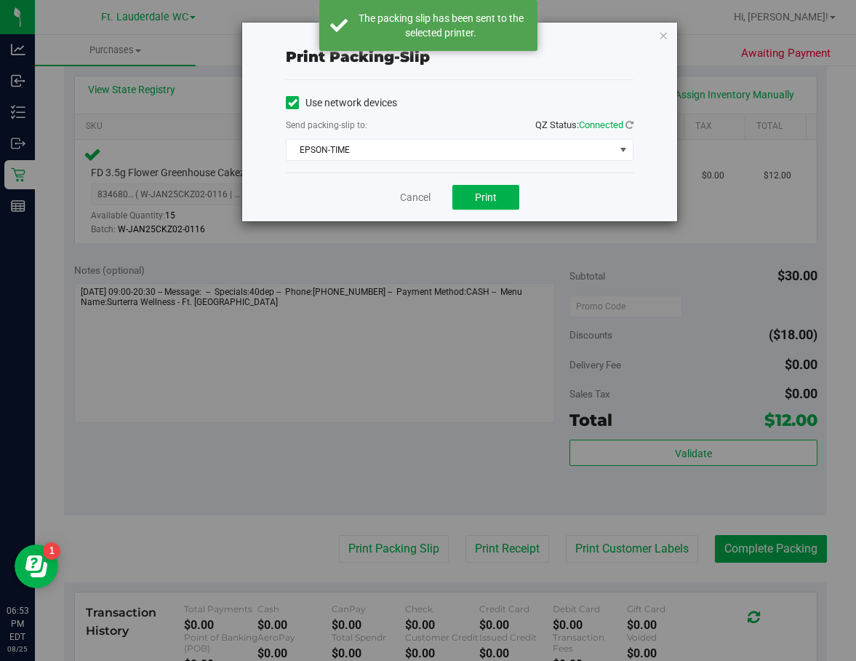
click at [432, 197] on div "Cancel Print" at bounding box center [460, 196] width 348 height 49
click at [426, 196] on link "Cancel" at bounding box center [415, 197] width 31 height 15
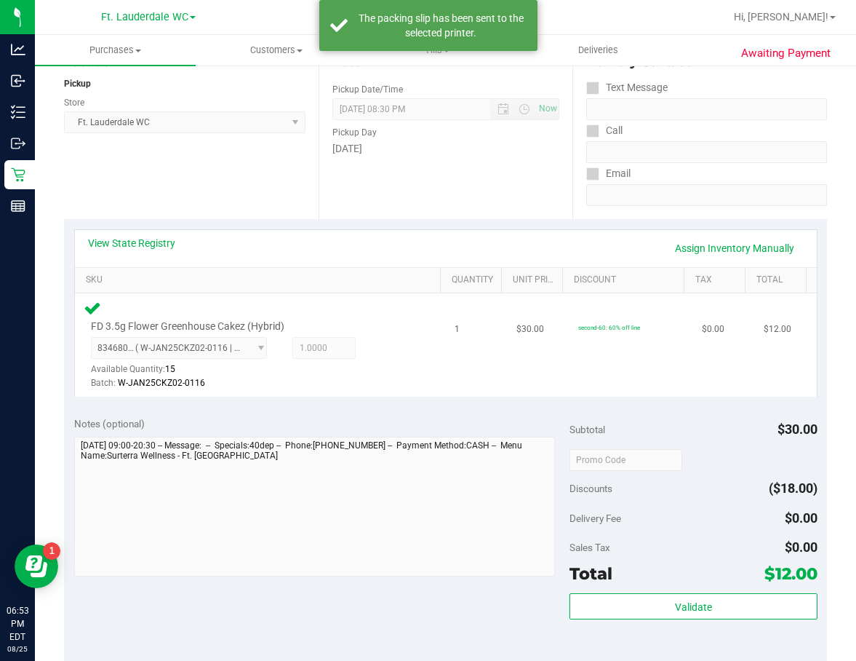
scroll to position [0, 0]
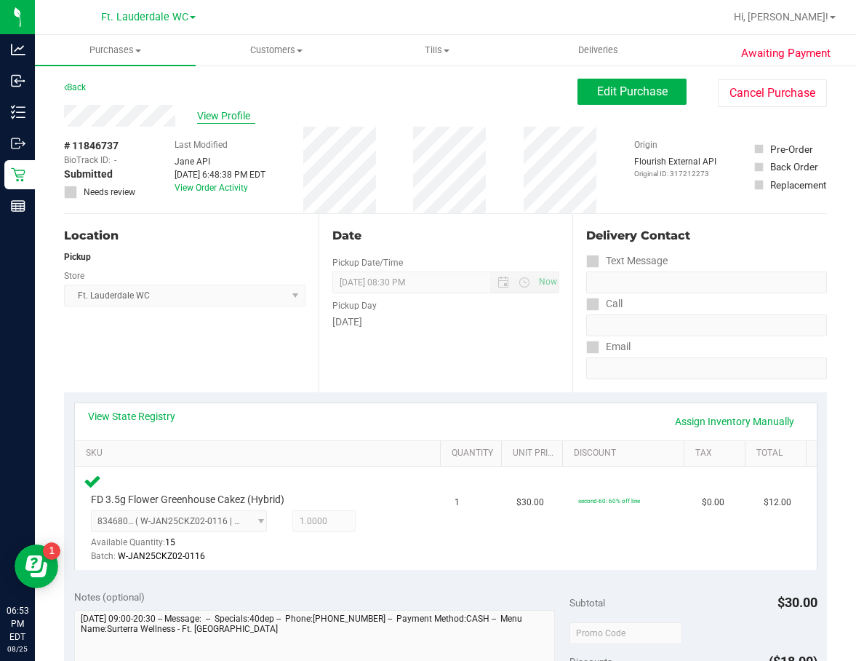
click at [247, 111] on span "View Profile" at bounding box center [226, 115] width 58 height 15
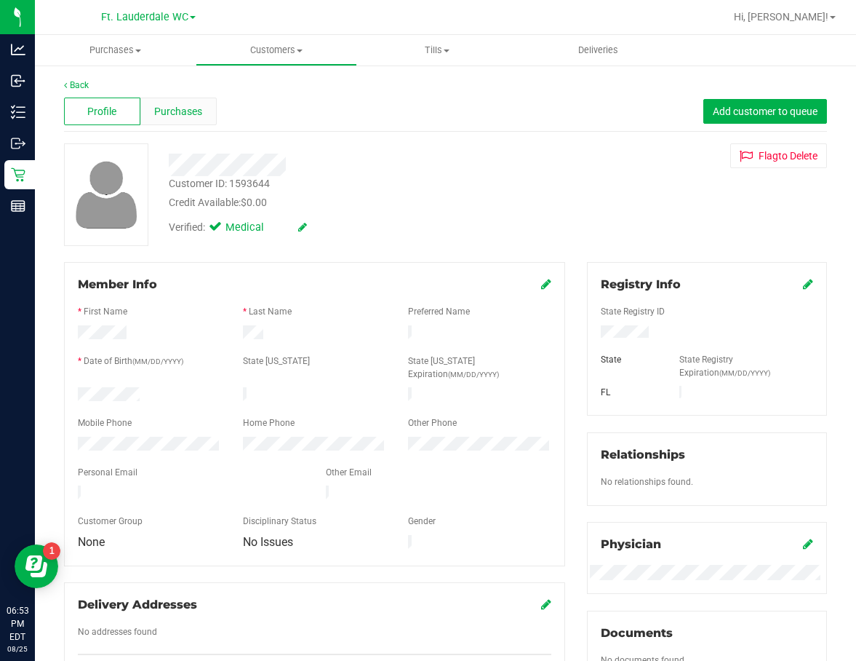
click at [196, 111] on span "Purchases" at bounding box center [178, 111] width 48 height 15
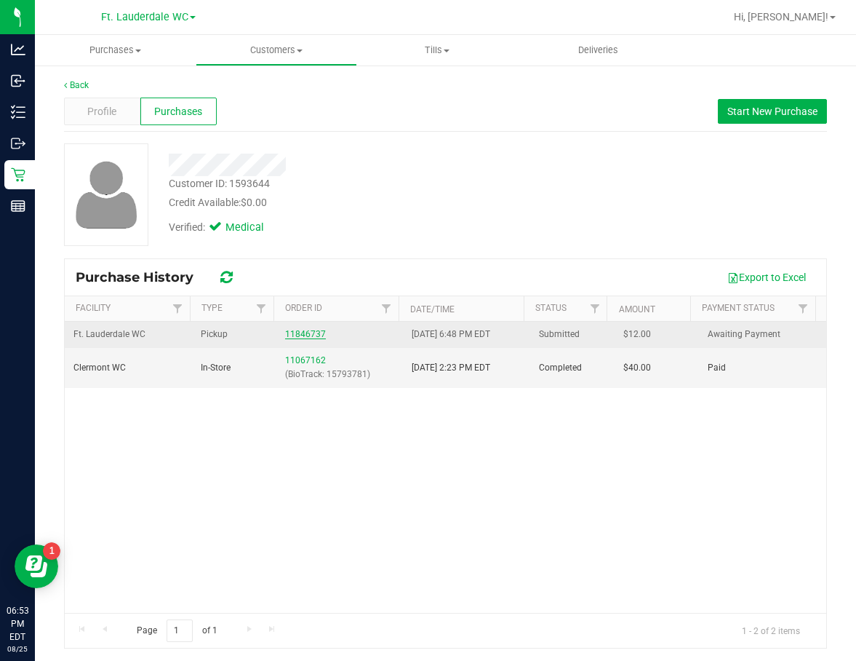
click at [302, 338] on link "11846737" at bounding box center [305, 334] width 41 height 10
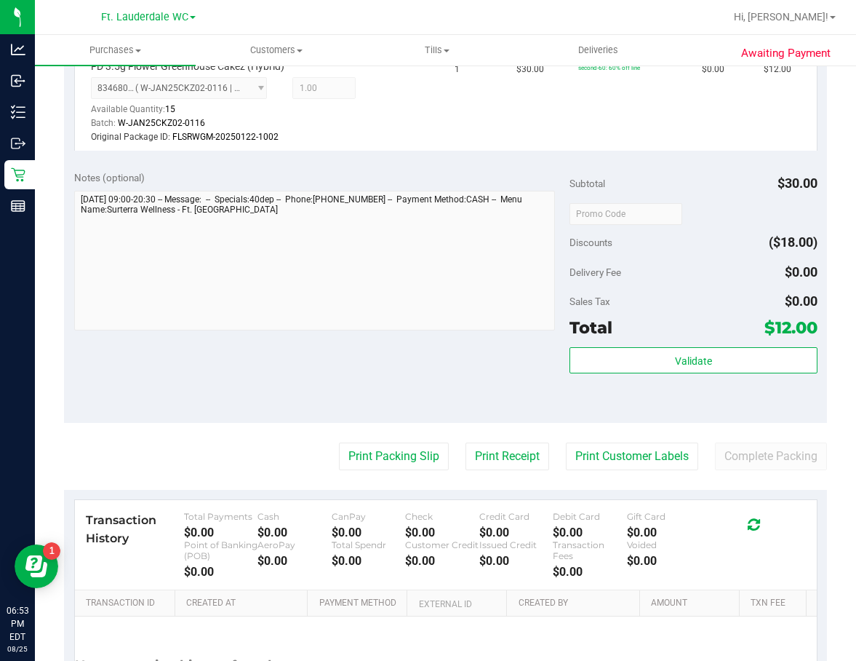
scroll to position [437, 0]
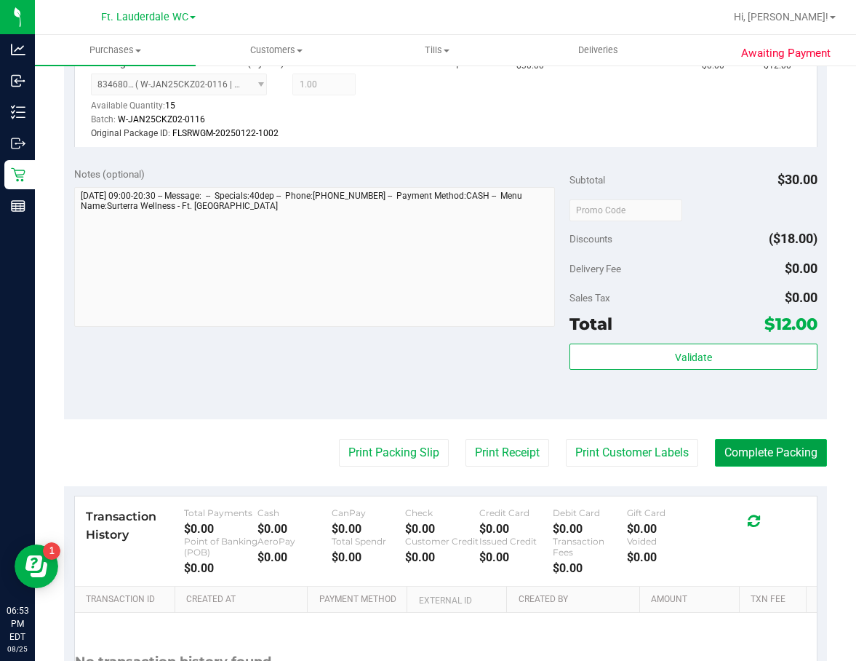
click at [689, 449] on button "Complete Packing" at bounding box center [771, 453] width 112 height 28
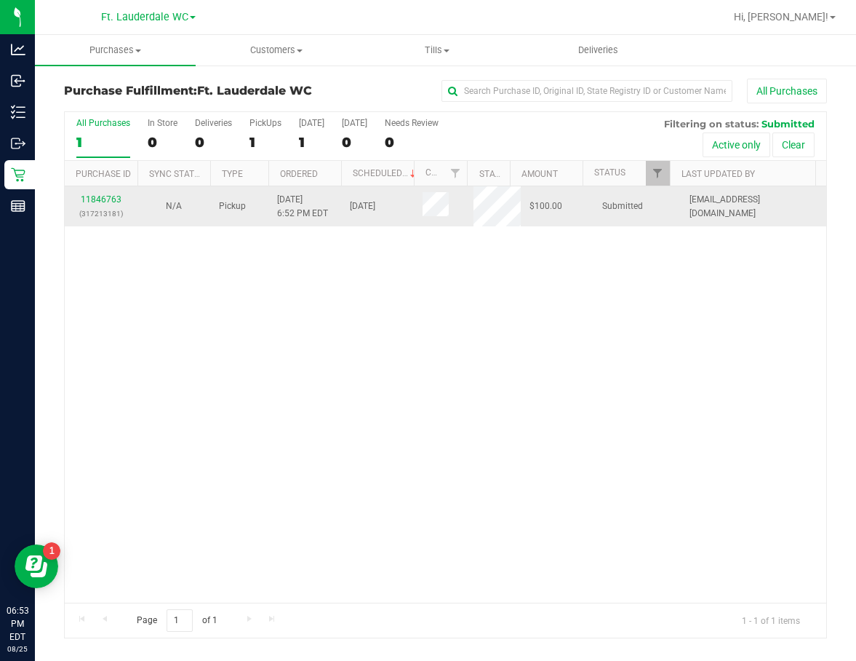
click at [113, 204] on div "11846763 (317213181)" at bounding box center [100, 207] width 55 height 28
click at [113, 197] on link "11846763" at bounding box center [101, 199] width 41 height 10
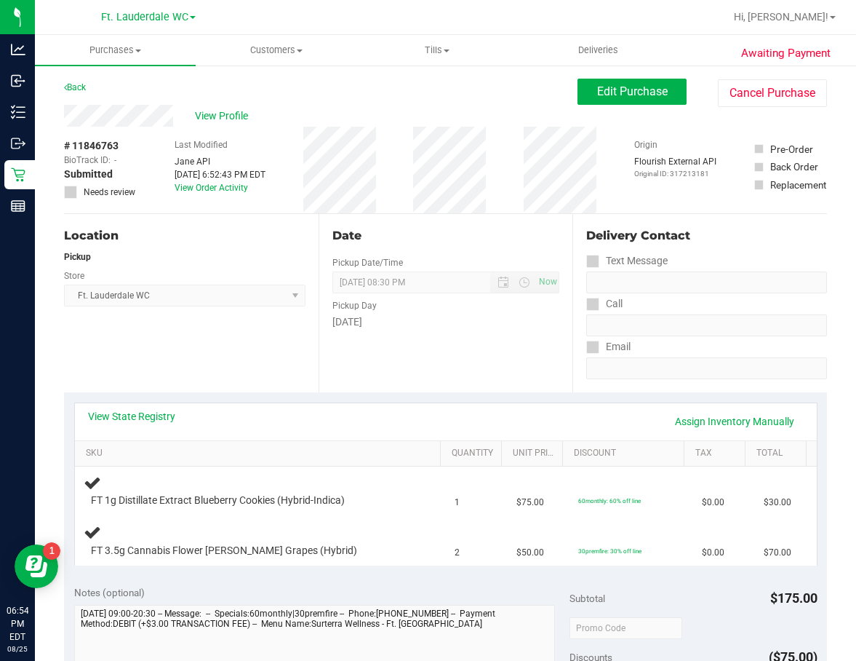
click at [105, 407] on div "View State Registry Assign Inventory Manually" at bounding box center [446, 421] width 742 height 37
click at [105, 412] on link "View State Registry" at bounding box center [131, 416] width 87 height 15
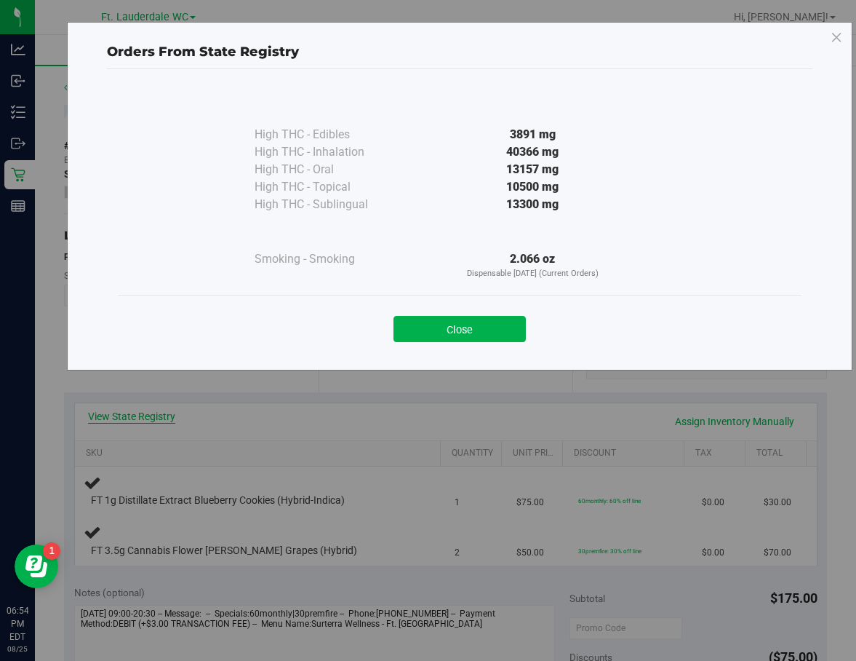
click at [105, 412] on div "Orders From State Registry High THC - Edibles 3891 mg" at bounding box center [433, 330] width 867 height 661
click at [234, 421] on div "Orders From State Registry High THC - Edibles 3891 mg" at bounding box center [433, 330] width 867 height 661
click at [429, 317] on button "Close" at bounding box center [460, 329] width 132 height 26
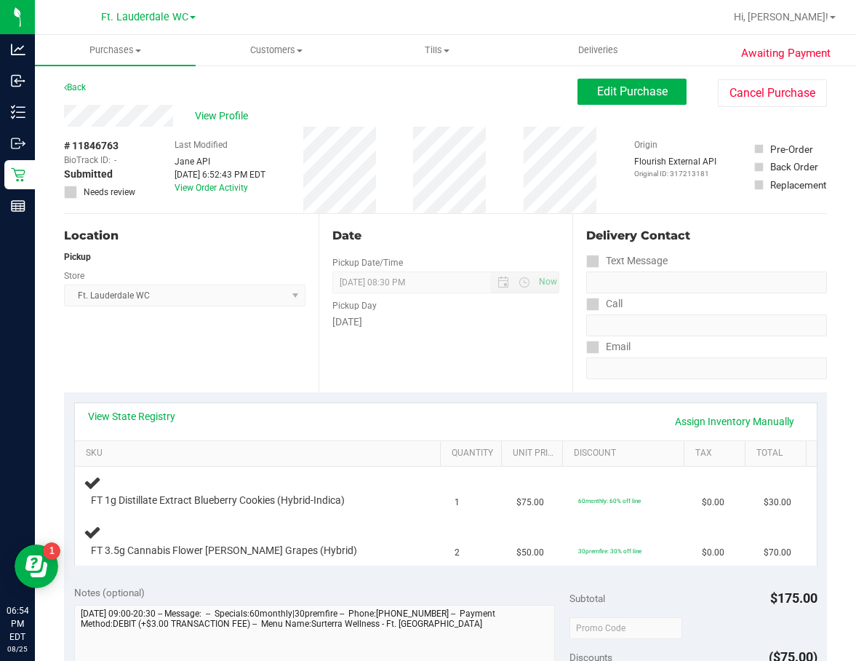
click at [400, 367] on div "Date Pickup Date/Time [DATE] Now [DATE] 08:30 PM Now Pickup Day [DATE]" at bounding box center [446, 303] width 255 height 178
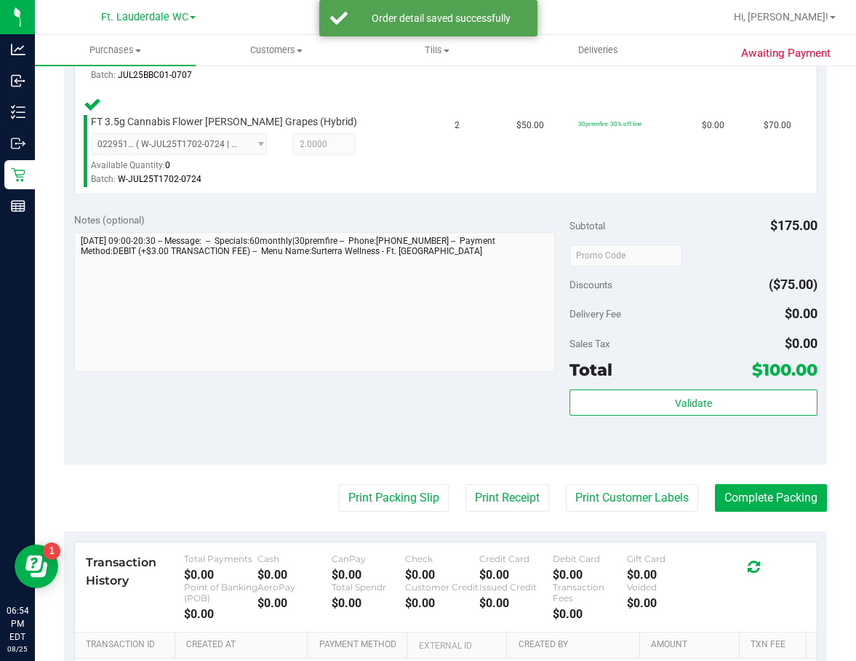
scroll to position [509, 0]
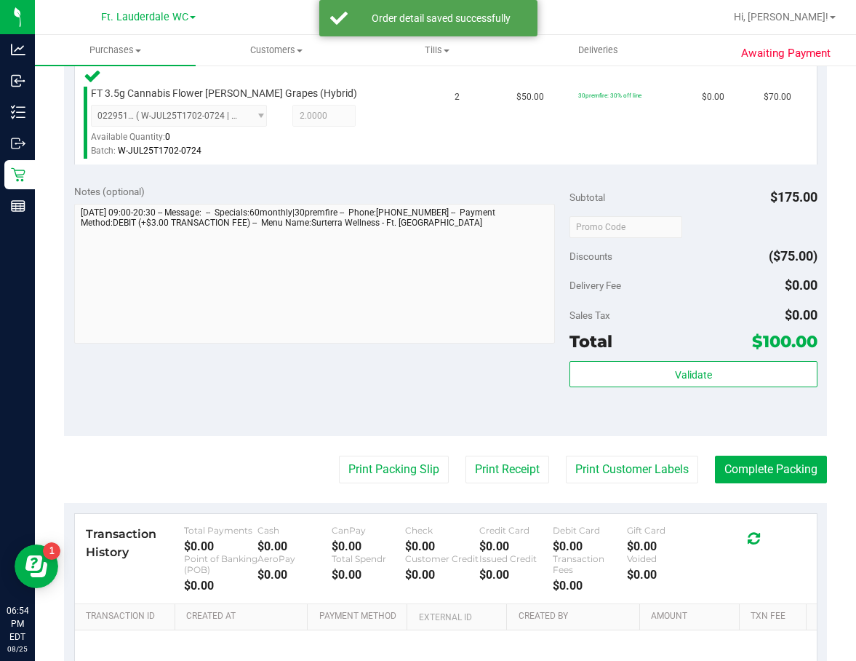
click at [634, 389] on div "Validate" at bounding box center [694, 393] width 248 height 65
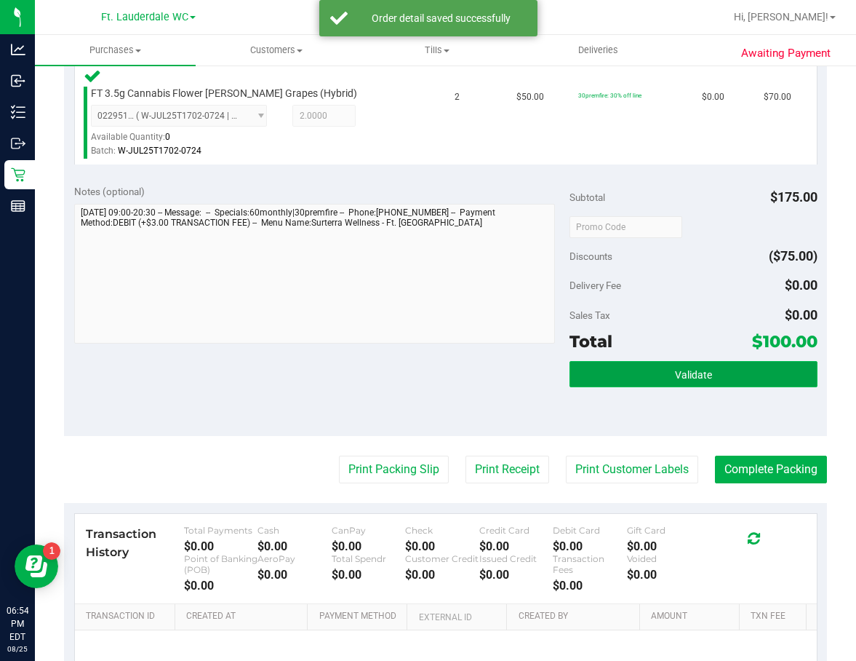
click at [637, 381] on button "Validate" at bounding box center [694, 374] width 248 height 26
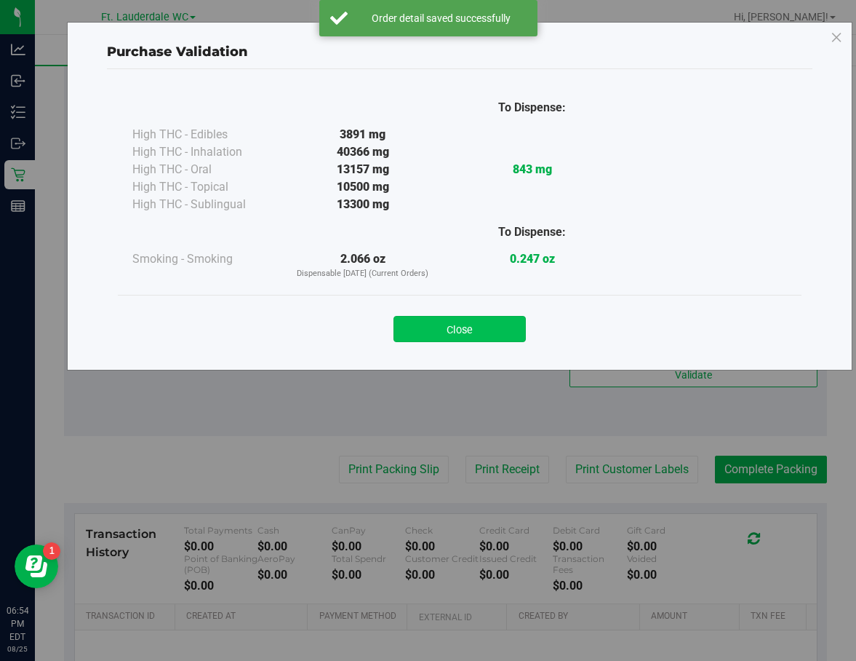
click at [481, 324] on button "Close" at bounding box center [460, 329] width 132 height 26
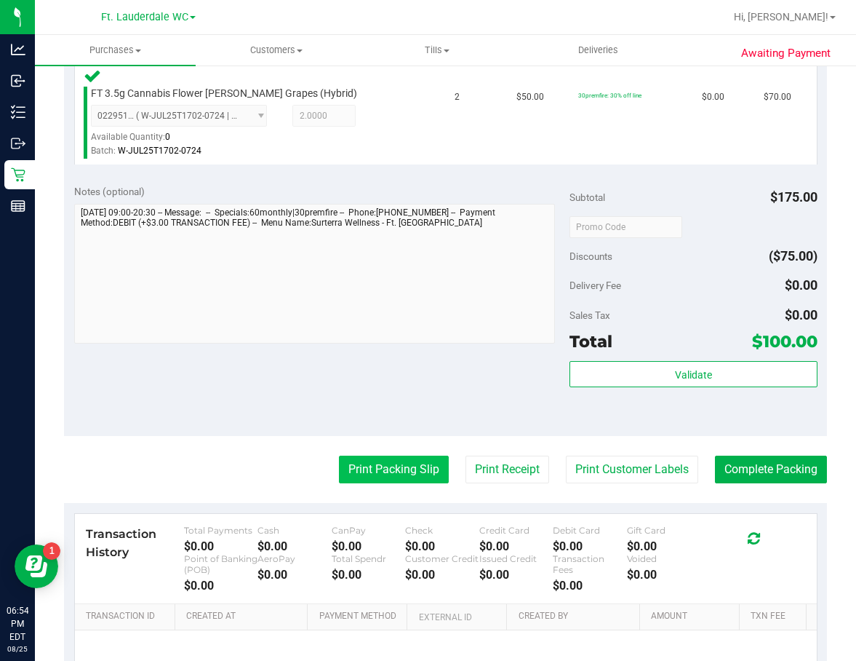
click at [409, 466] on button "Print Packing Slip" at bounding box center [394, 469] width 110 height 28
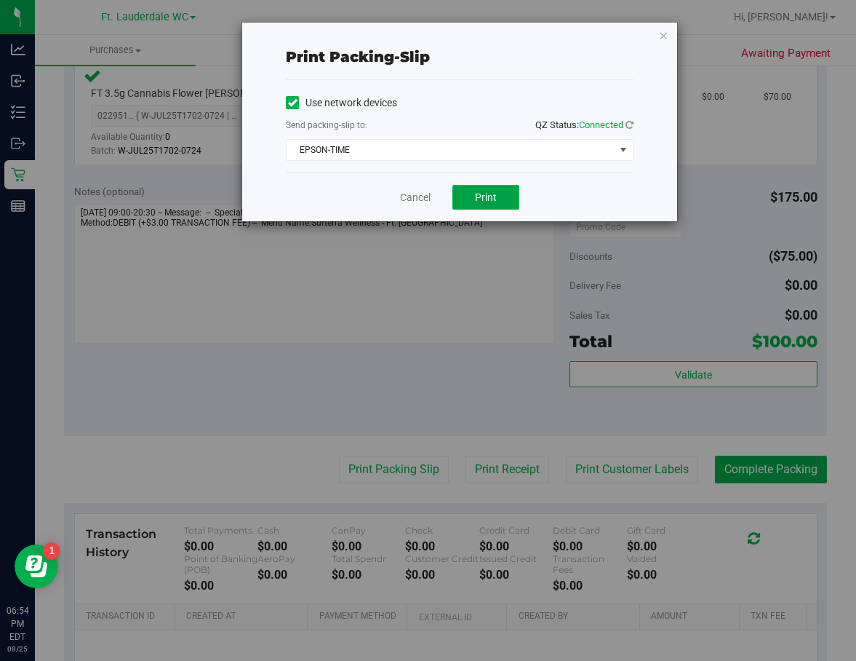
click at [477, 196] on span "Print" at bounding box center [486, 197] width 22 height 12
click at [408, 199] on link "Cancel" at bounding box center [415, 197] width 31 height 15
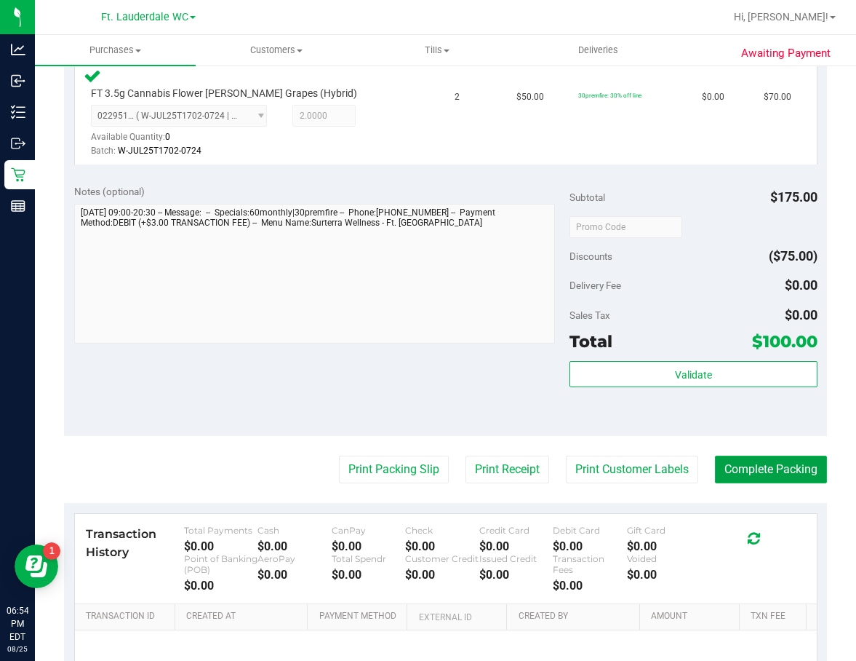
click at [689, 459] on button "Complete Packing" at bounding box center [771, 469] width 112 height 28
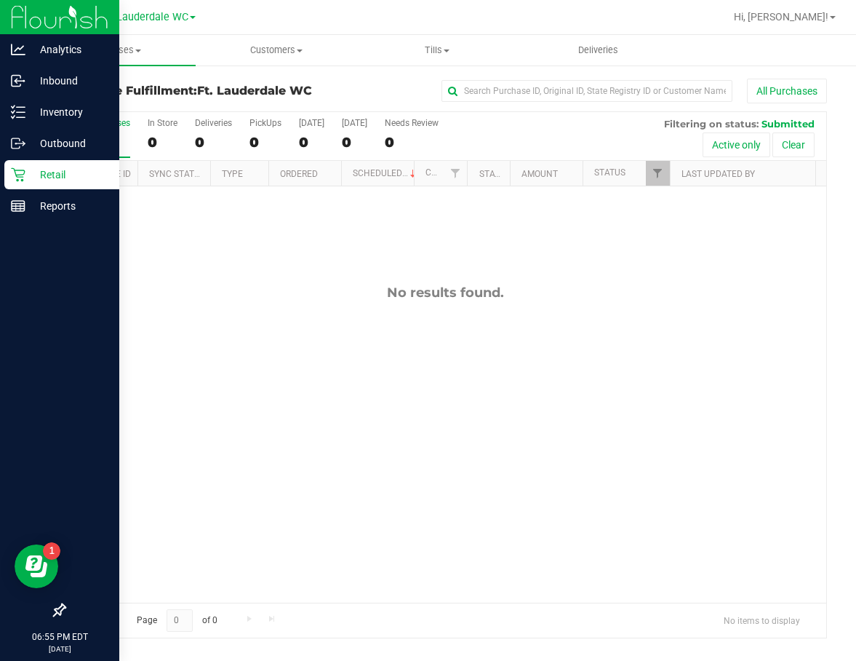
click at [18, 171] on icon at bounding box center [18, 174] width 15 height 15
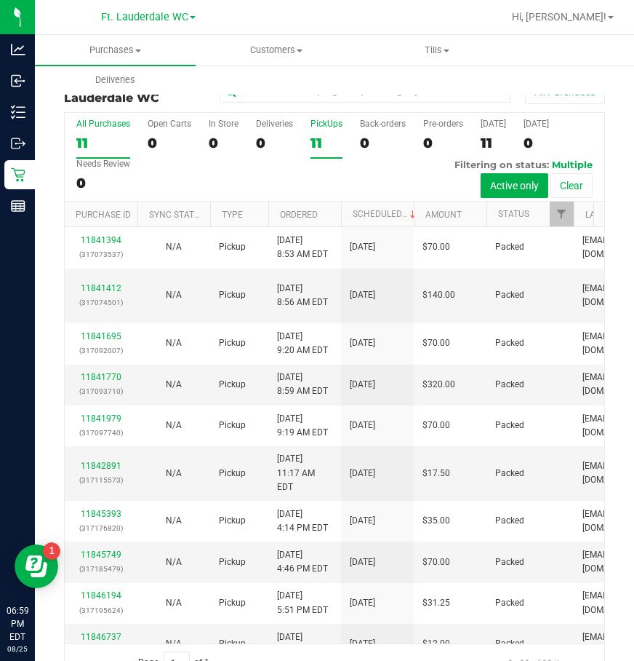
click at [332, 135] on div "11" at bounding box center [327, 143] width 32 height 17
click at [0, 0] on input "PickUps 11" at bounding box center [0, 0] width 0 height 0
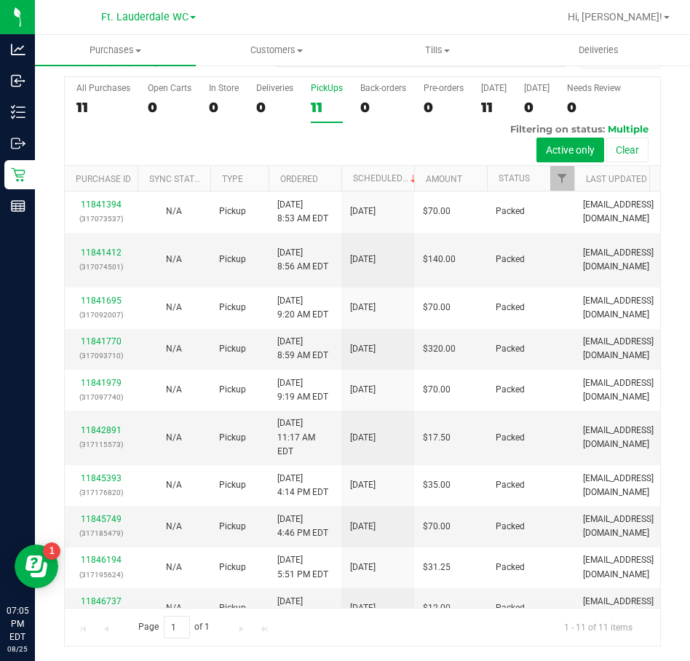
click at [346, 99] on div "All Purchases 11 Open Carts 0 In Store 0 Deliveries 0 PickUps 11 Back-orders 0 …" at bounding box center [362, 121] width 595 height 89
click at [324, 108] on div "11" at bounding box center [327, 107] width 32 height 17
click at [0, 0] on input "PickUps 11" at bounding box center [0, 0] width 0 height 0
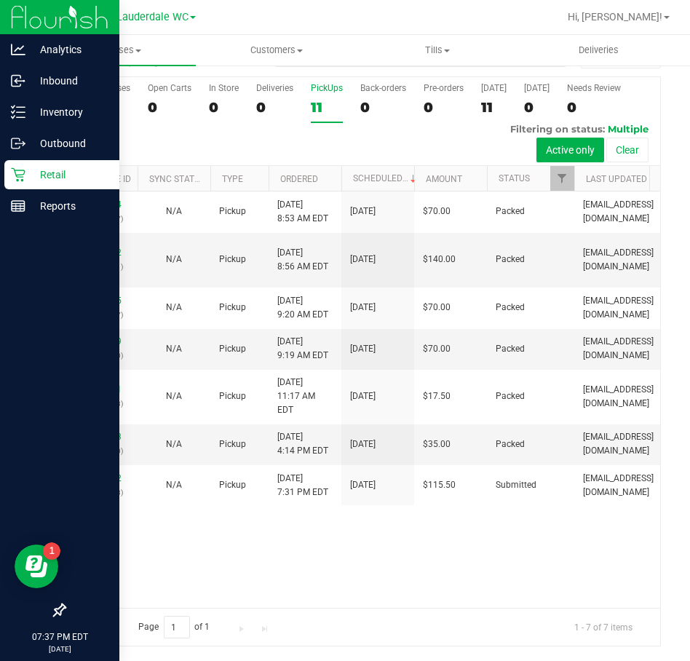
click at [39, 173] on p "Retail" at bounding box center [68, 174] width 87 height 17
click at [80, 208] on p "Reports" at bounding box center [68, 205] width 87 height 17
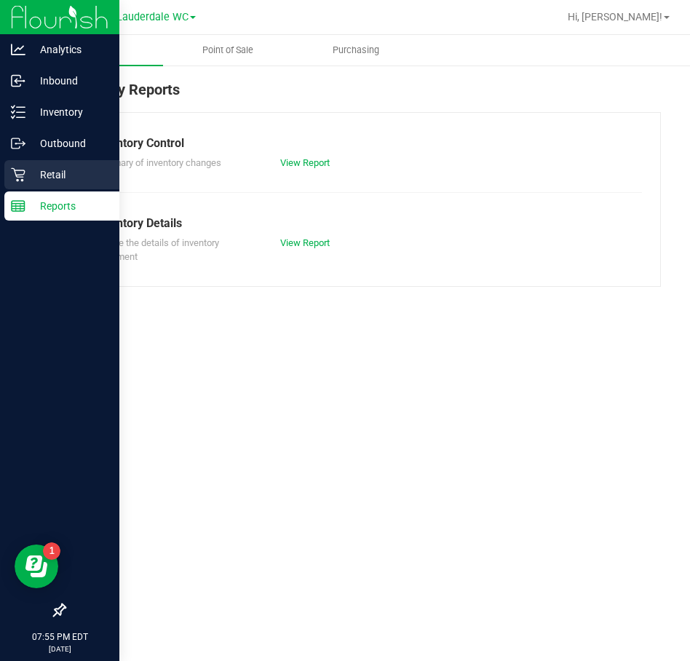
click at [27, 178] on p "Retail" at bounding box center [68, 174] width 87 height 17
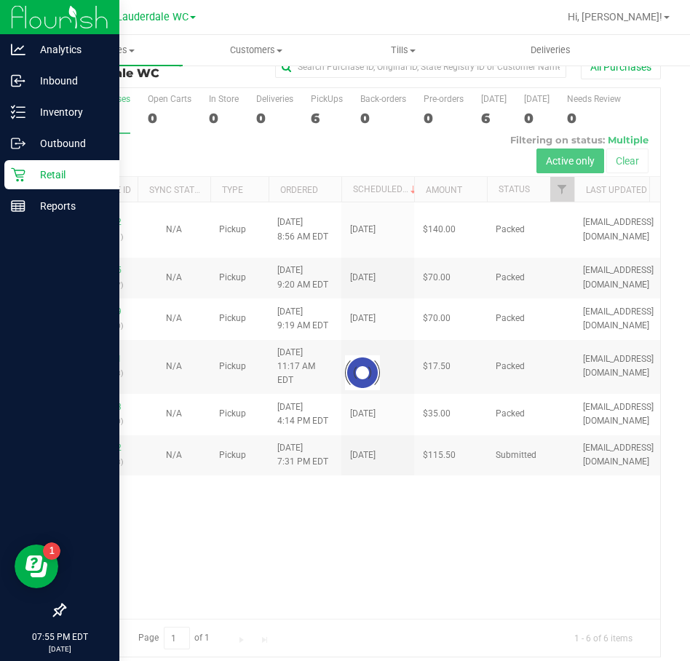
scroll to position [36, 0]
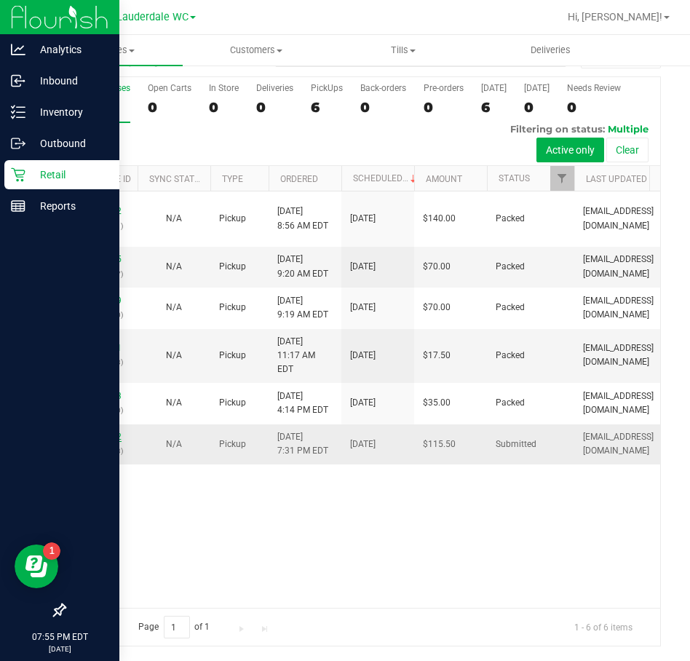
click at [108, 442] on link "11847002" at bounding box center [101, 436] width 41 height 10
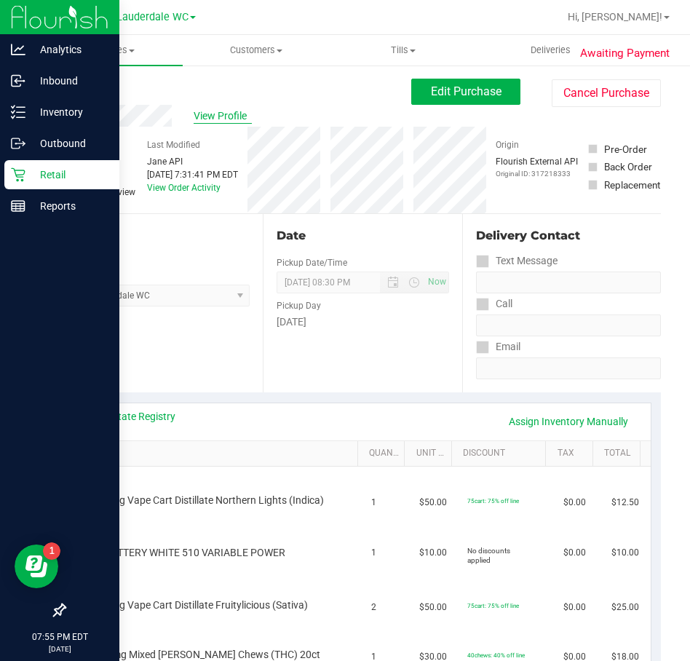
click at [231, 111] on span "View Profile" at bounding box center [223, 115] width 58 height 15
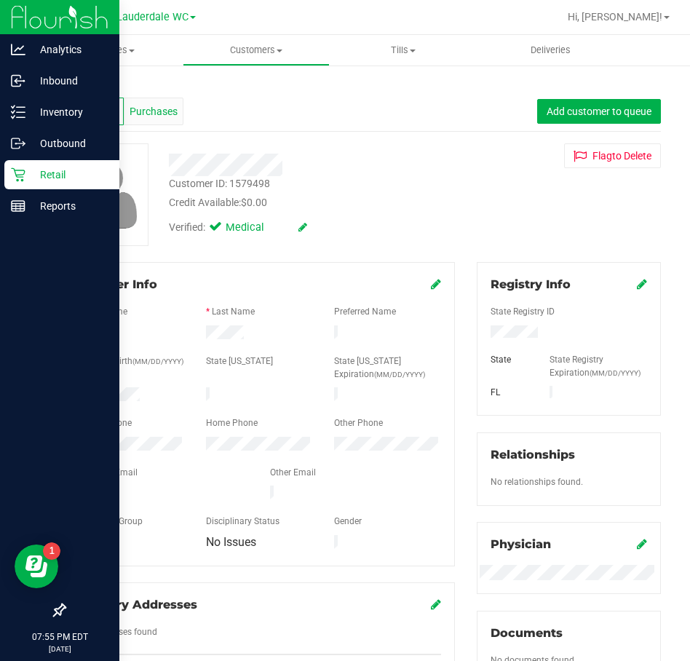
click at [172, 112] on span "Purchases" at bounding box center [154, 111] width 48 height 15
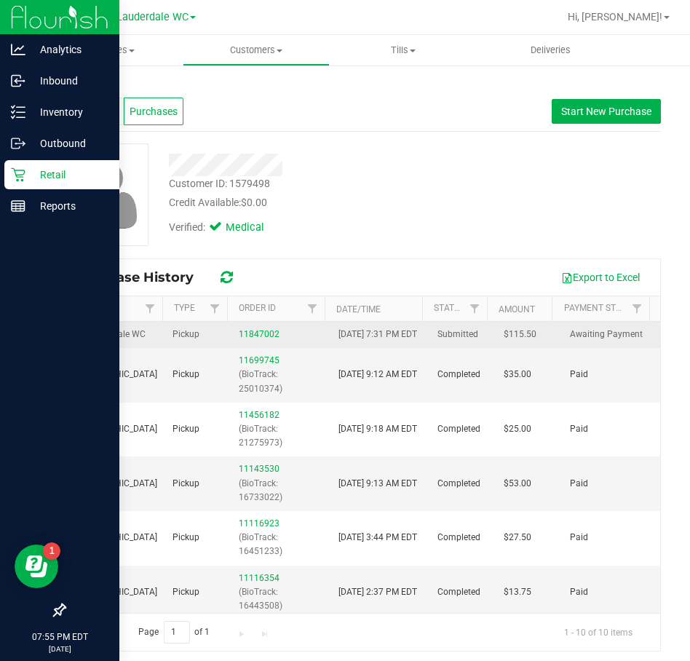
click at [268, 335] on div "11847002" at bounding box center [279, 334] width 81 height 14
click at [269, 336] on link "11847002" at bounding box center [259, 334] width 41 height 10
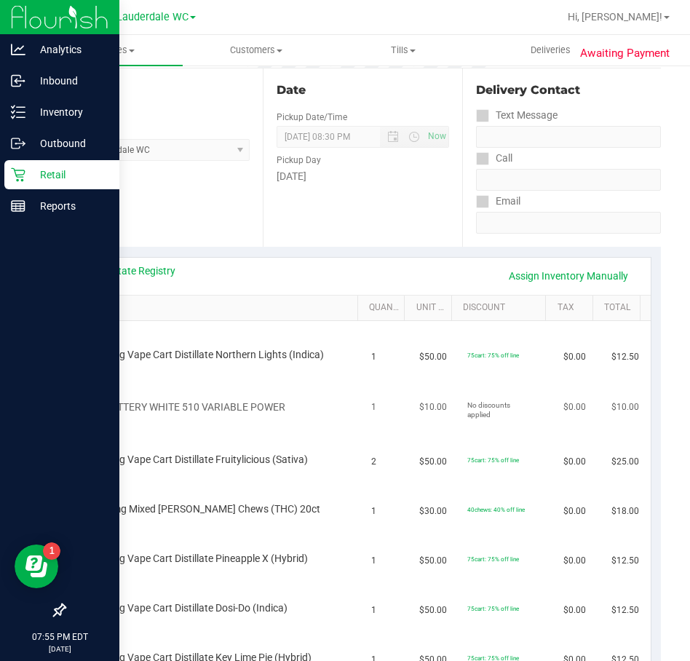
scroll to position [364, 0]
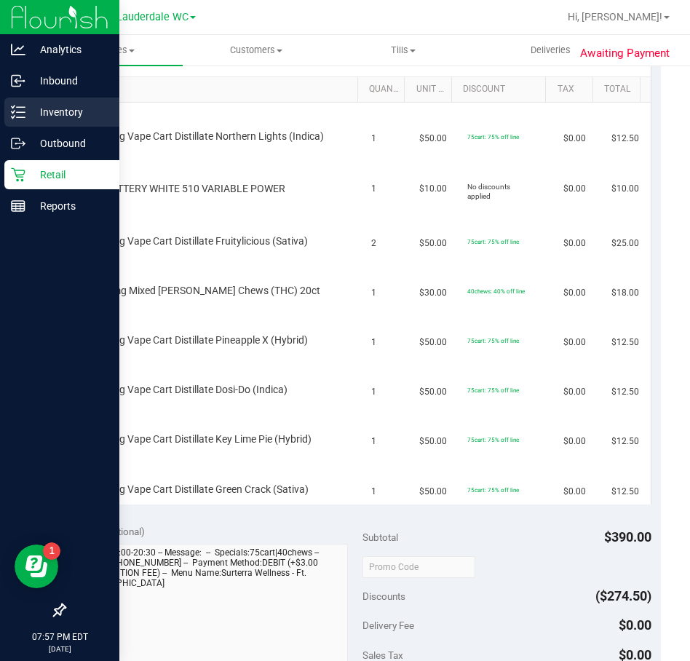
click at [20, 117] on line at bounding box center [21, 117] width 8 height 0
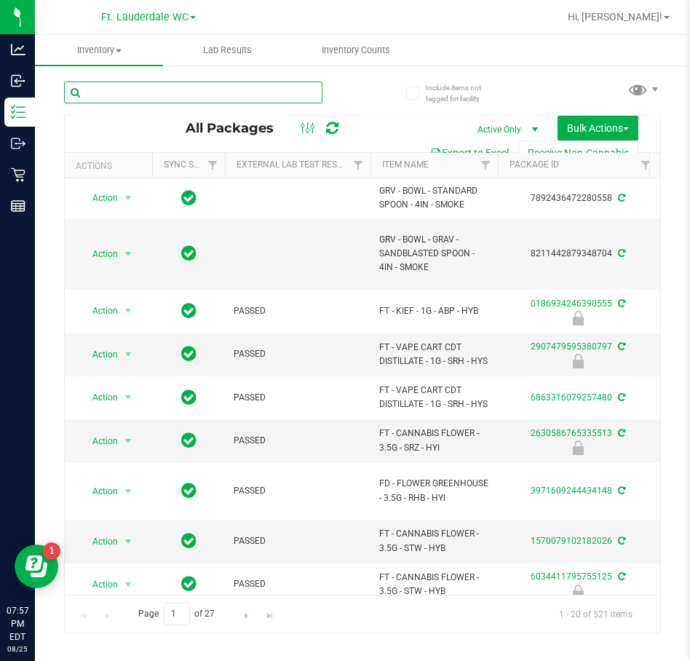
click at [220, 94] on input "text" at bounding box center [193, 92] width 258 height 22
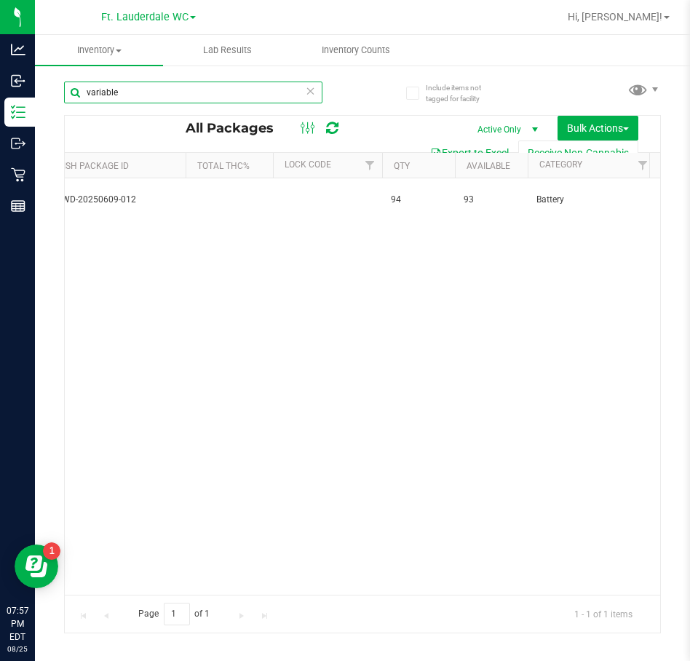
scroll to position [0, 618]
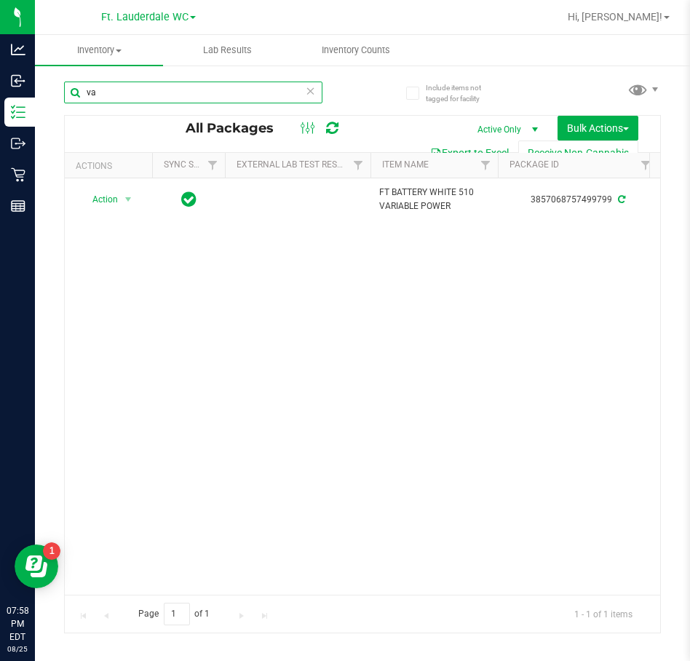
type input "v"
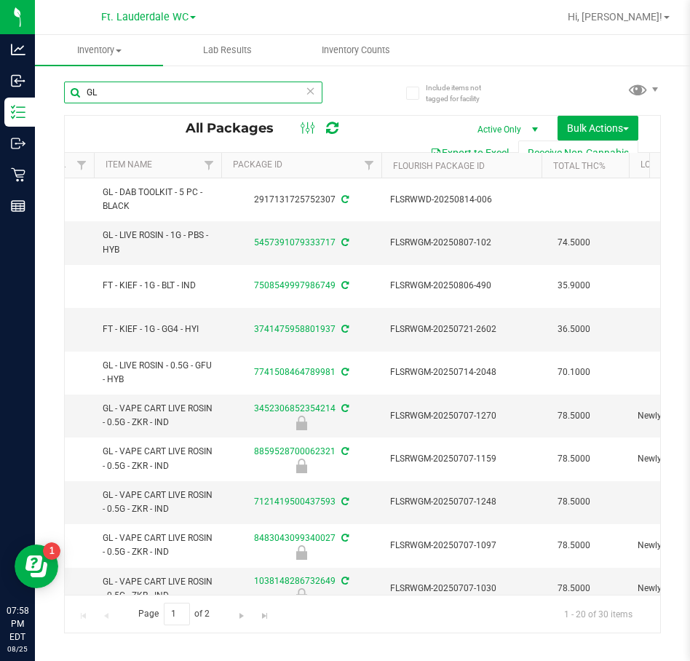
scroll to position [0, 380]
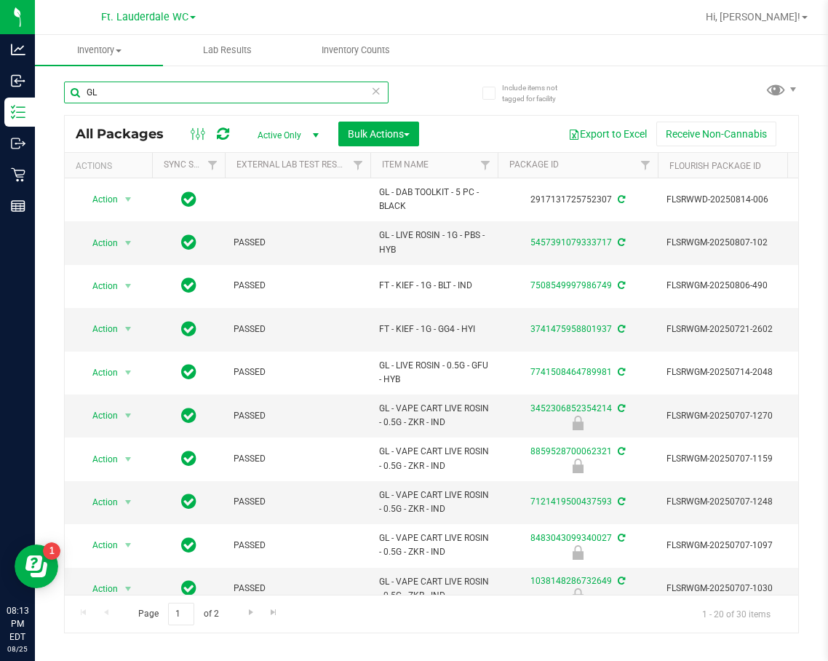
click at [148, 89] on input "GL" at bounding box center [226, 92] width 324 height 22
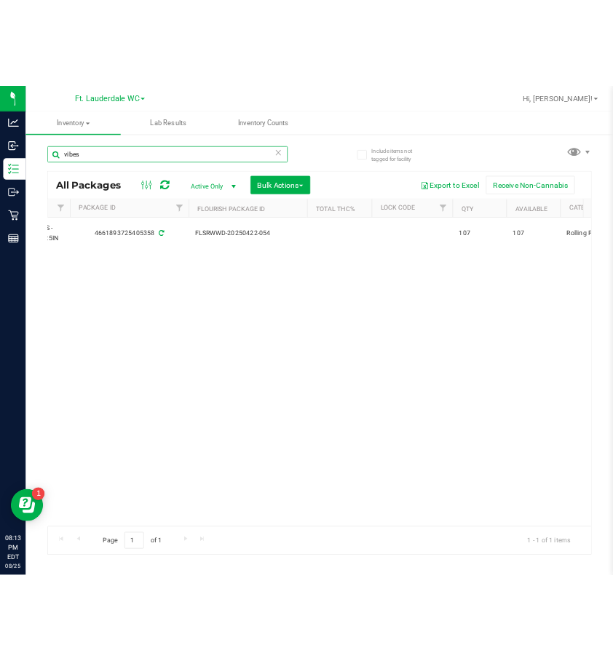
scroll to position [0, 806]
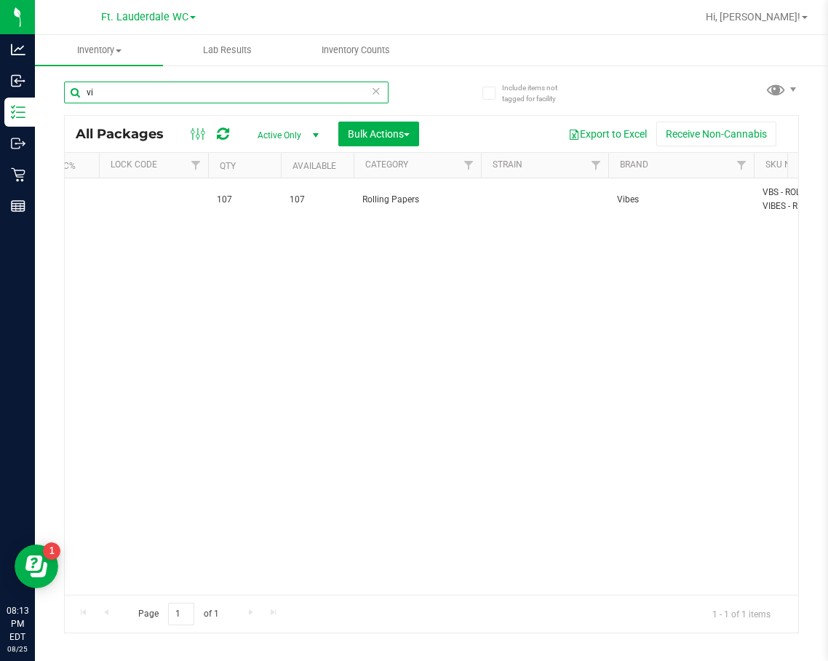
type input "v"
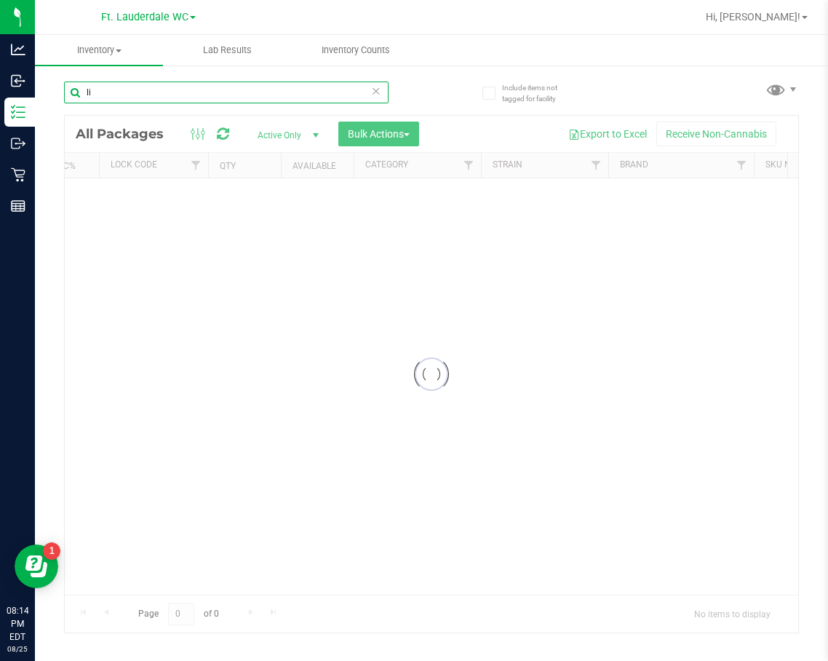
type input "l"
